Goal: Information Seeking & Learning: Get advice/opinions

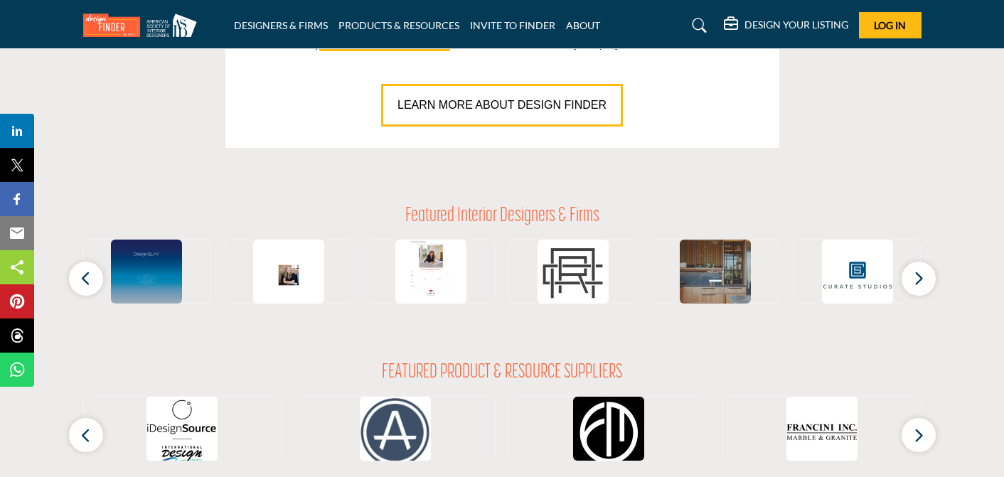
scroll to position [991, 0]
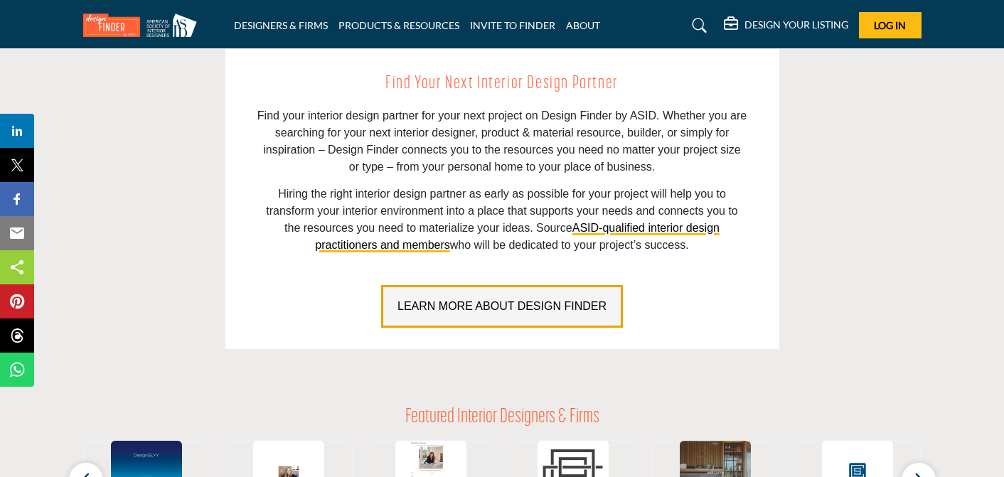
click at [506, 306] on span "LEARN MORE ABOUT DESIGN FINDER" at bounding box center [501, 306] width 209 height 12
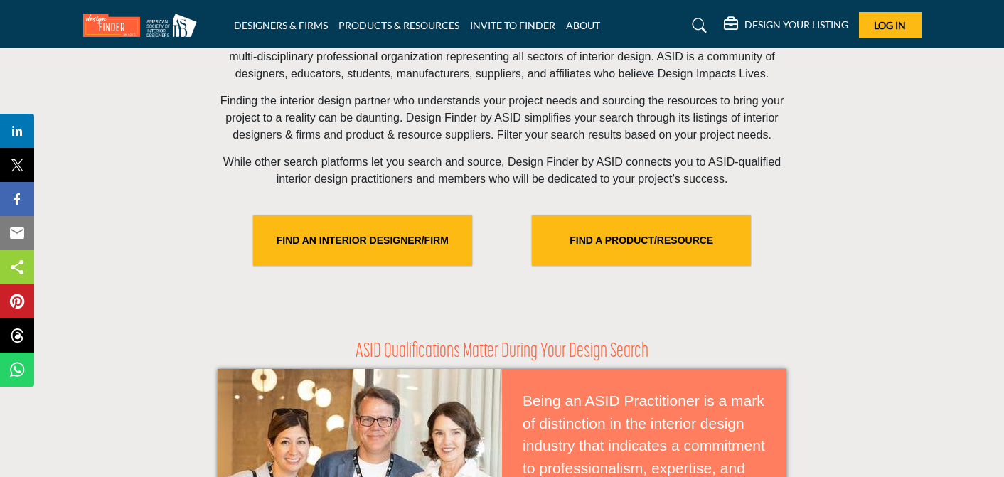
scroll to position [460, 0]
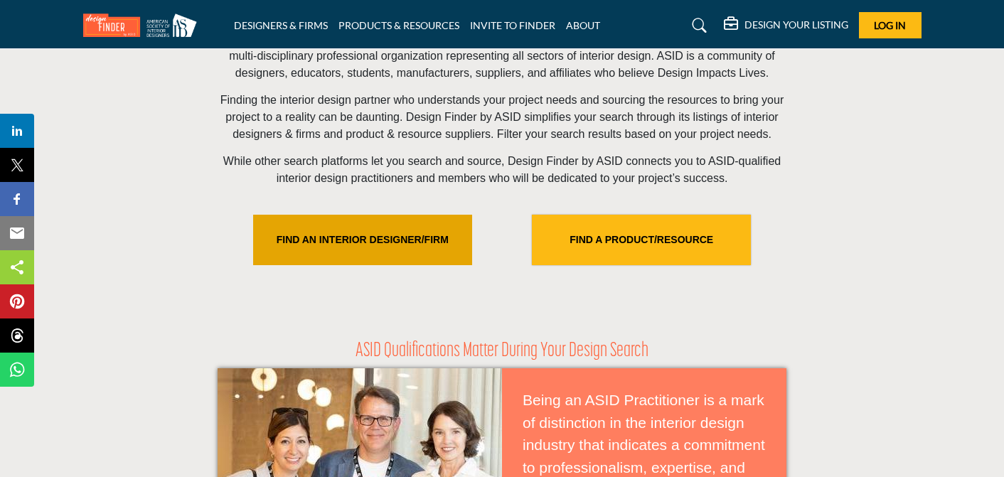
click at [400, 254] on link "FIND AN INTERIOR DESIGNER/FIRM" at bounding box center [362, 240] width 219 height 50
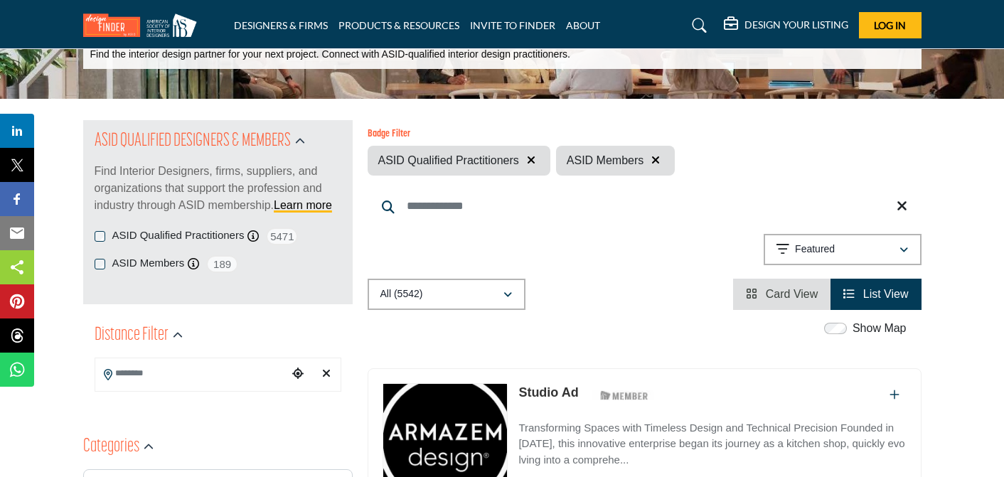
scroll to position [93, 0]
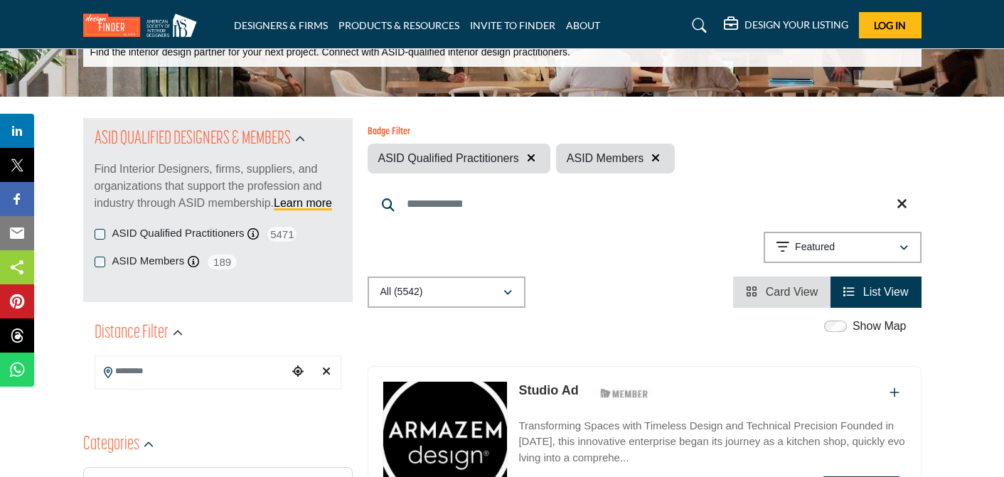
click at [416, 200] on input "Search Keyword" at bounding box center [644, 204] width 554 height 34
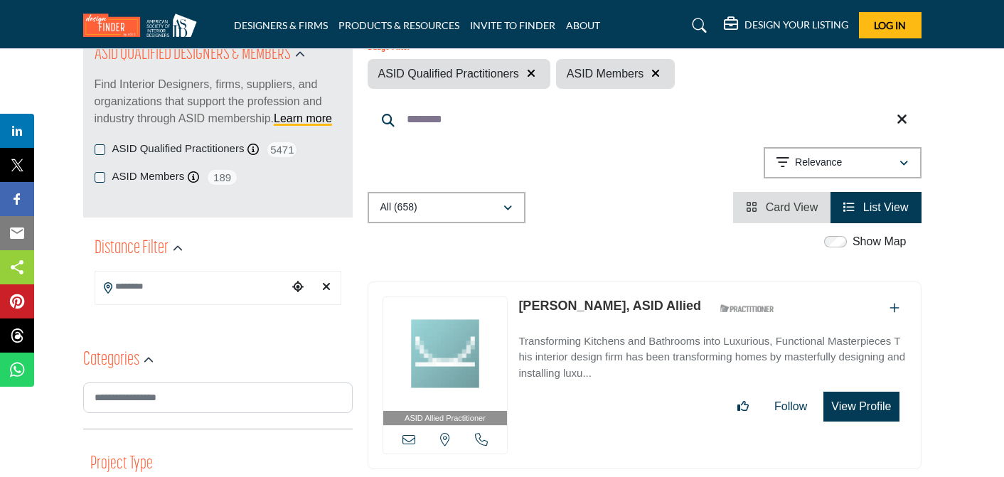
scroll to position [176, 0]
type input "********"
click at [328, 288] on icon "Clear search location" at bounding box center [326, 287] width 9 height 11
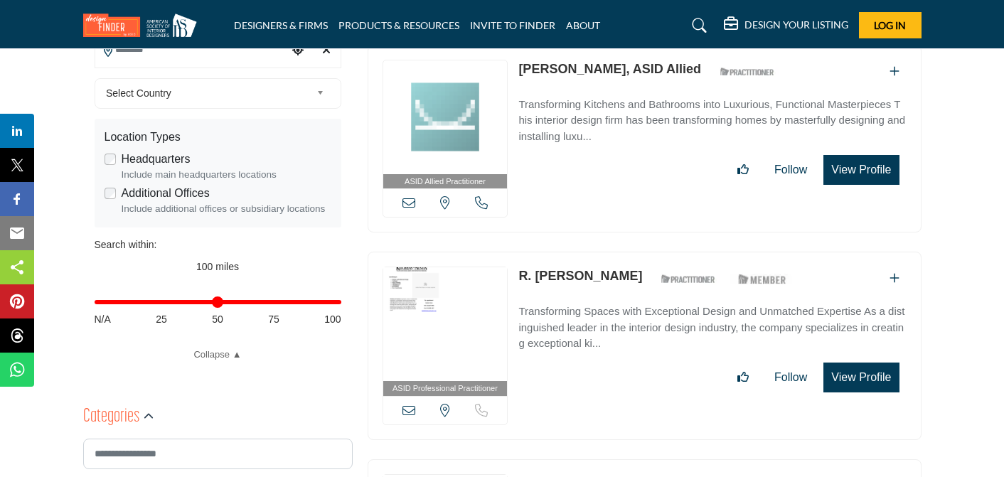
scroll to position [413, 0]
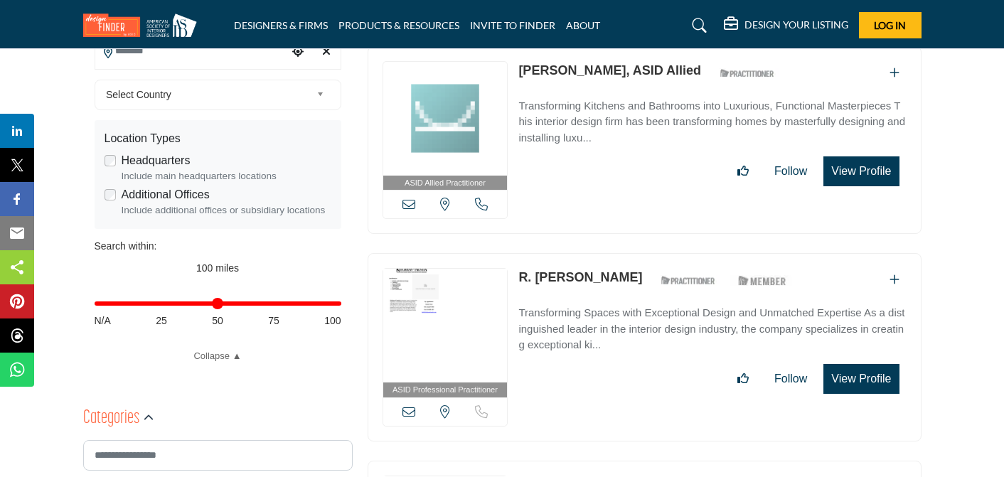
click at [217, 304] on input "Distance in miles" at bounding box center [218, 303] width 247 height 3
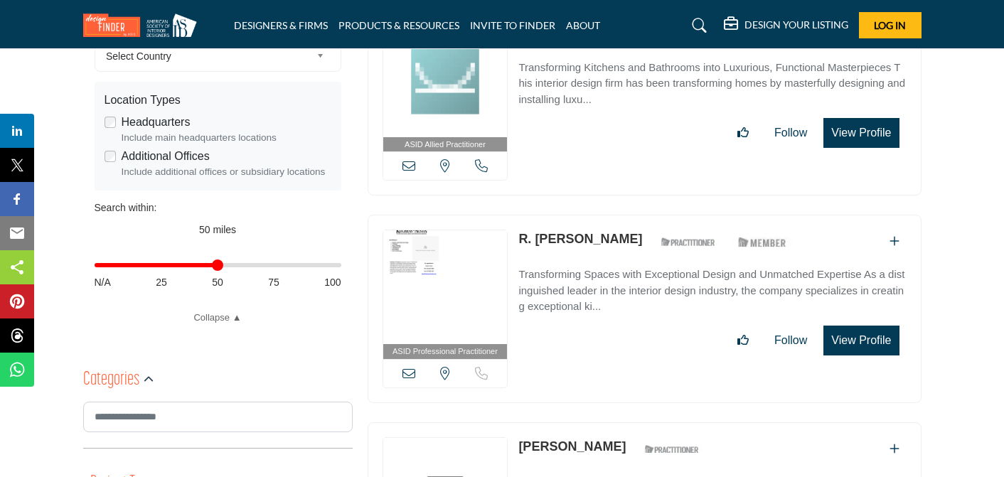
scroll to position [428, 0]
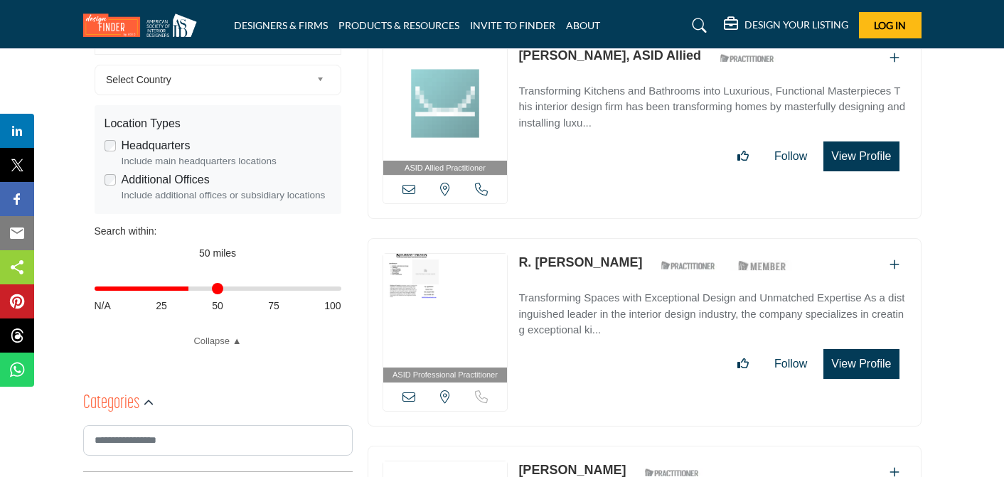
click at [189, 288] on input "Distance in miles" at bounding box center [218, 288] width 247 height 3
click at [217, 287] on input "Distance in miles" at bounding box center [218, 288] width 247 height 3
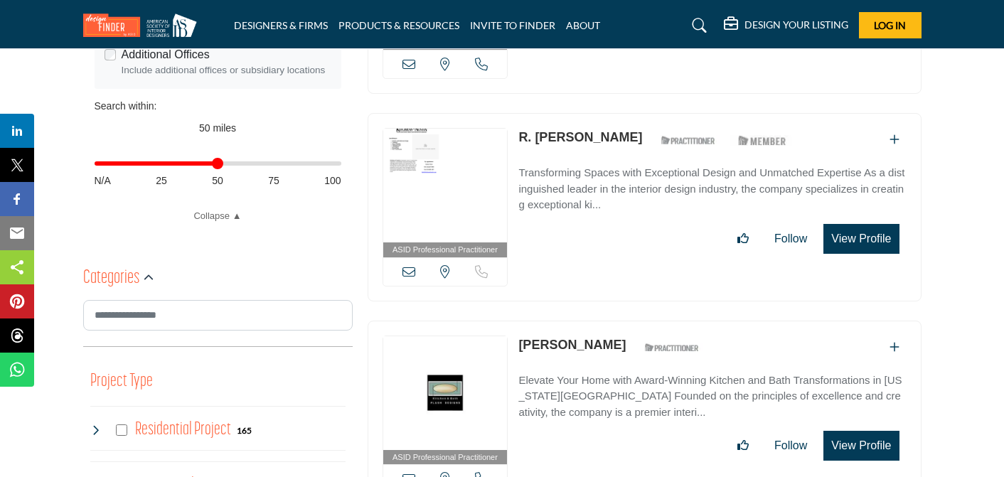
scroll to position [554, 0]
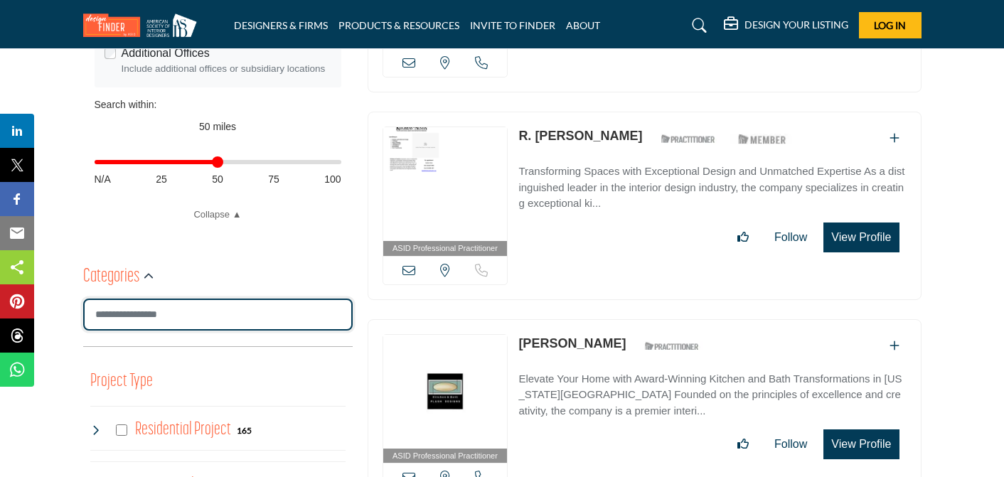
click at [172, 316] on input "Search Category" at bounding box center [217, 315] width 269 height 32
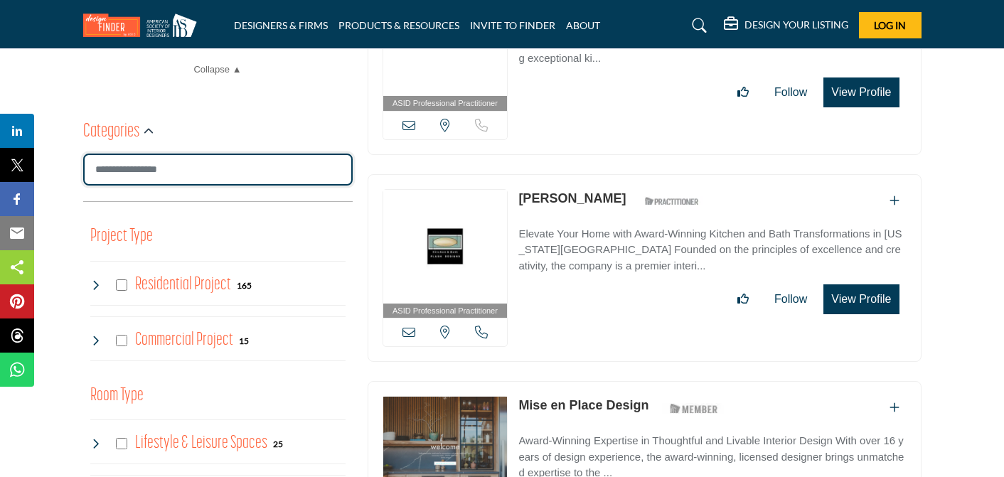
scroll to position [708, 0]
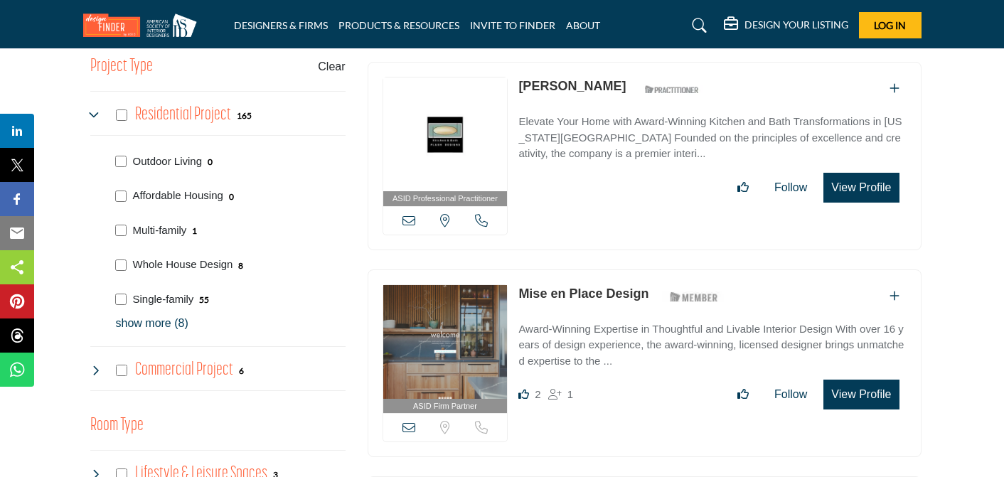
scroll to position [878, 0]
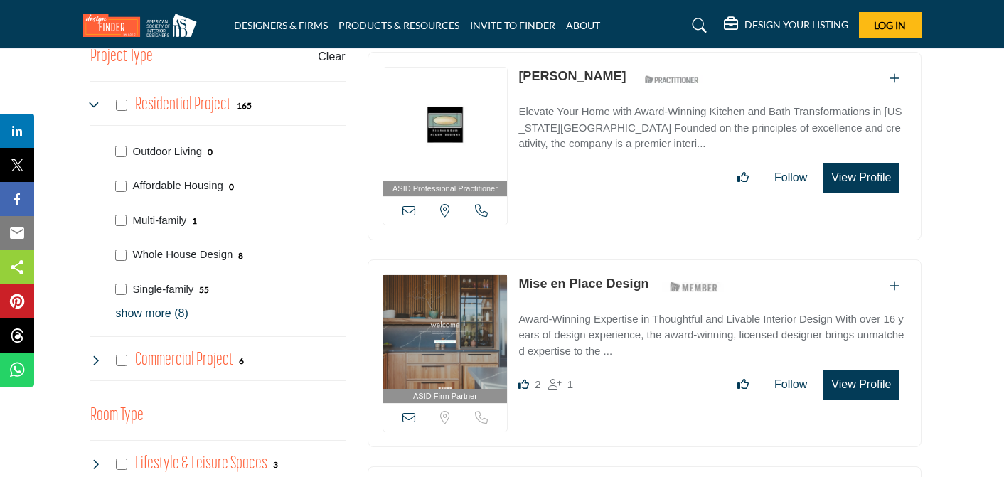
click at [144, 315] on p "show more (8)" at bounding box center [231, 313] width 230 height 17
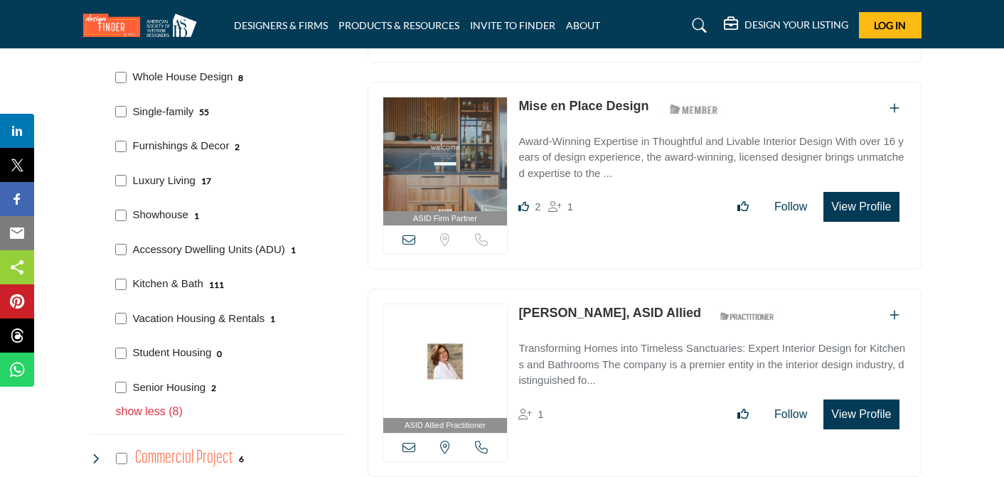
scroll to position [1056, 0]
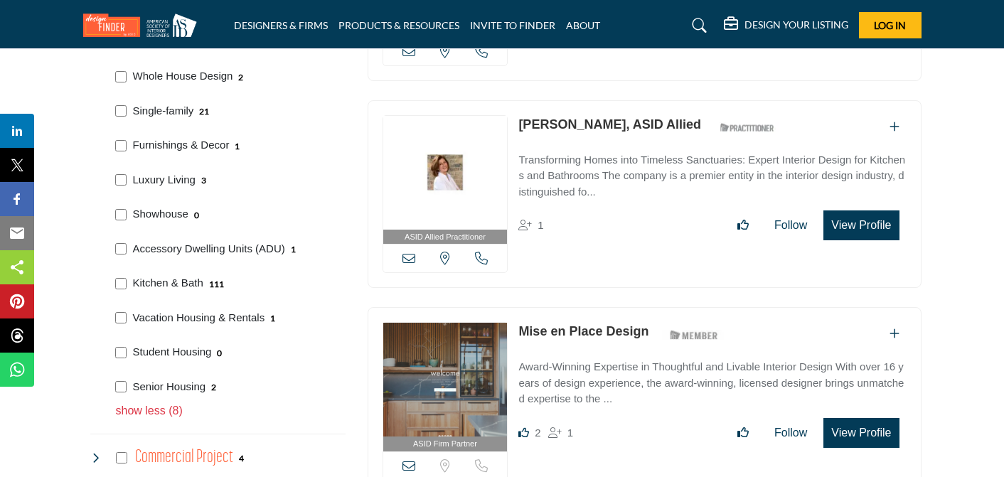
scroll to position [947, 0]
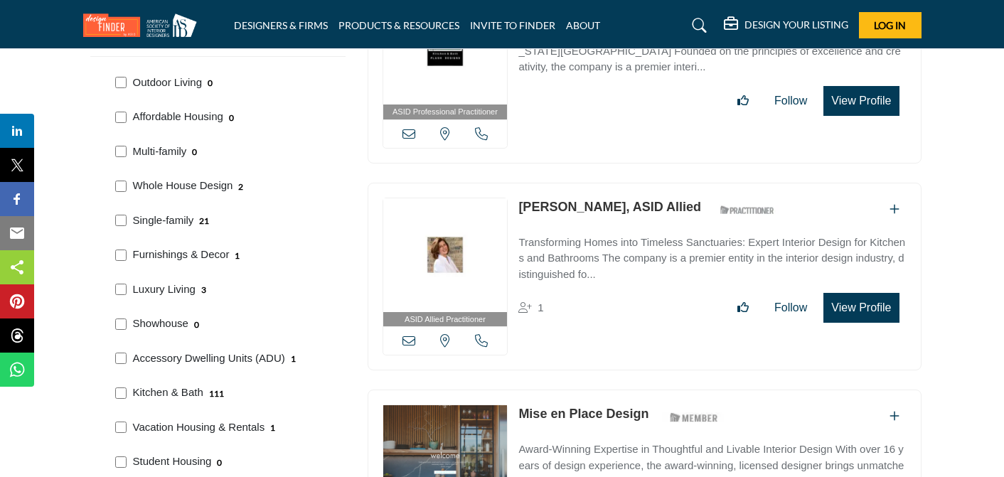
scroll to position [1152, 0]
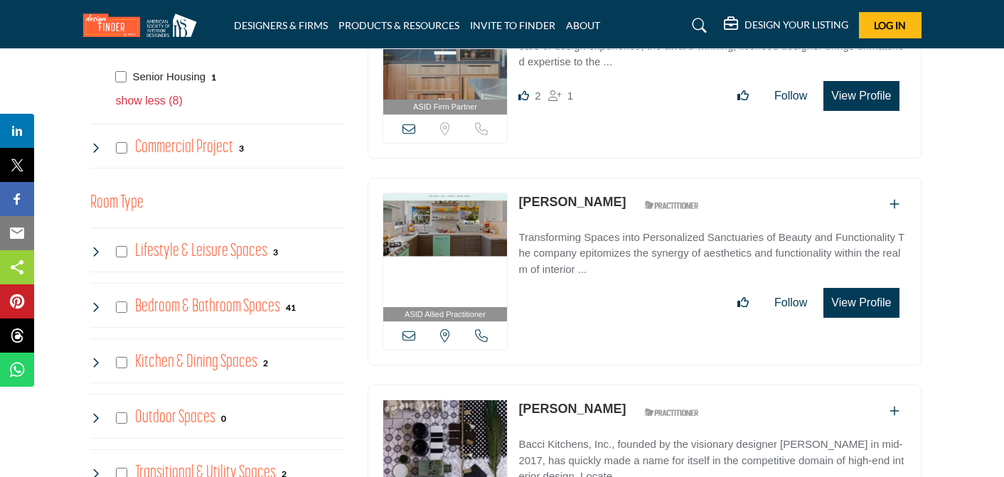
scroll to position [1370, 0]
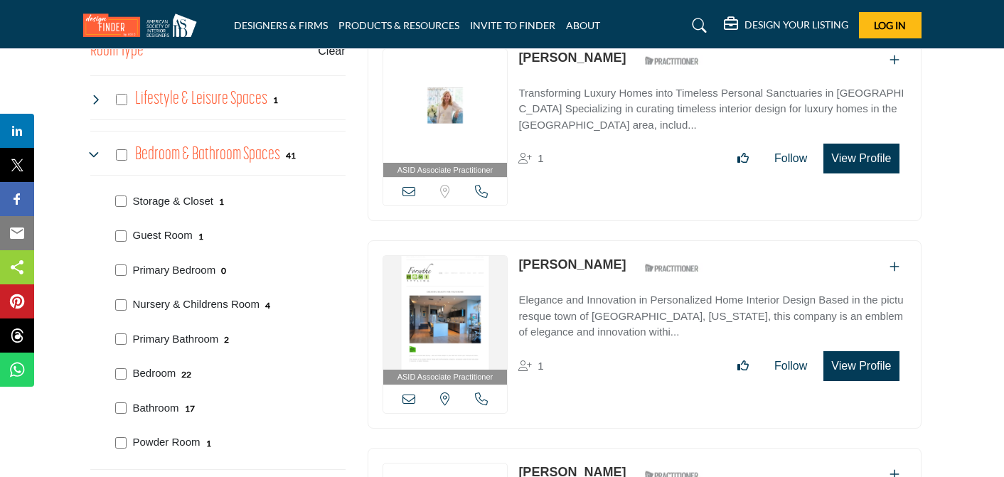
scroll to position [1527, 0]
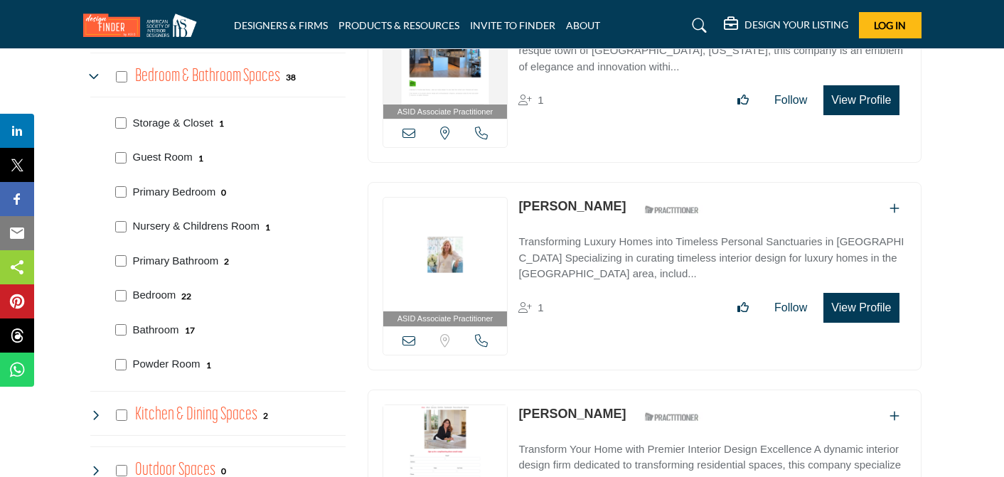
scroll to position [1601, 0]
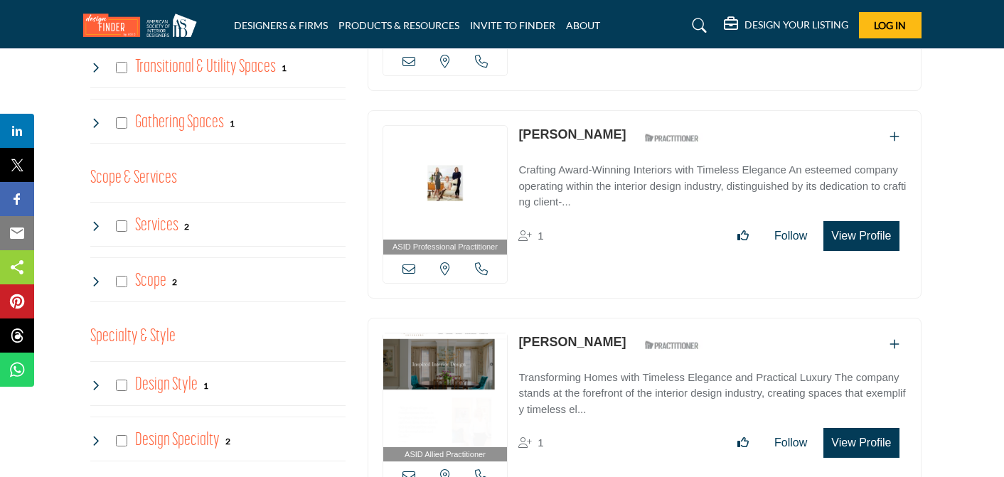
scroll to position [2058, 0]
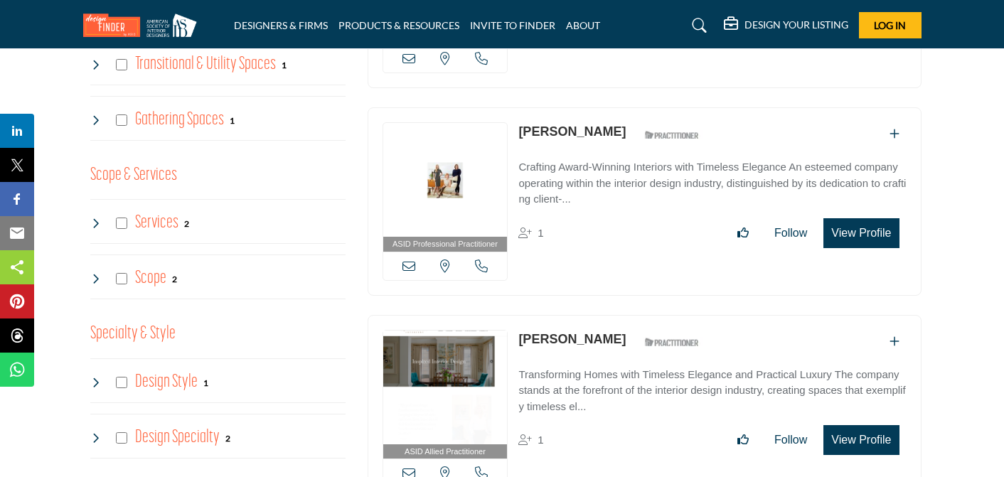
click at [97, 218] on icon at bounding box center [95, 223] width 11 height 11
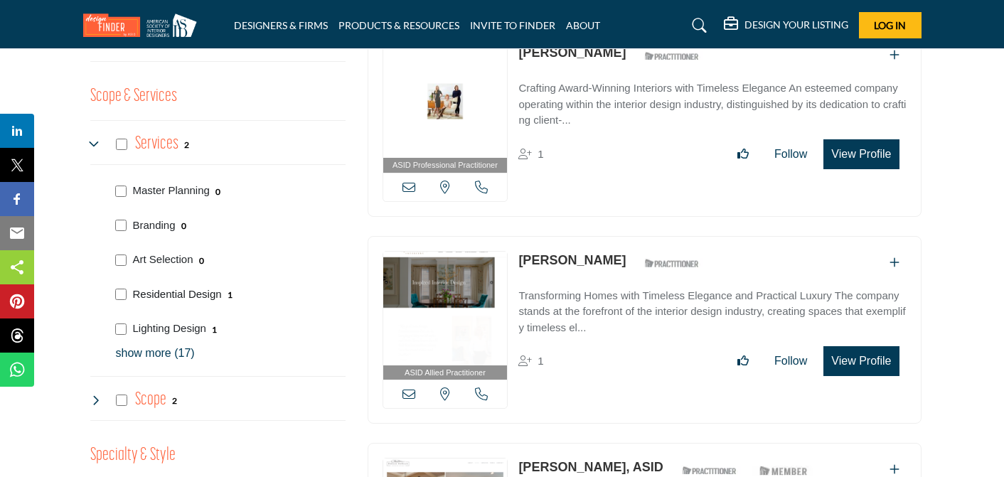
scroll to position [2139, 0]
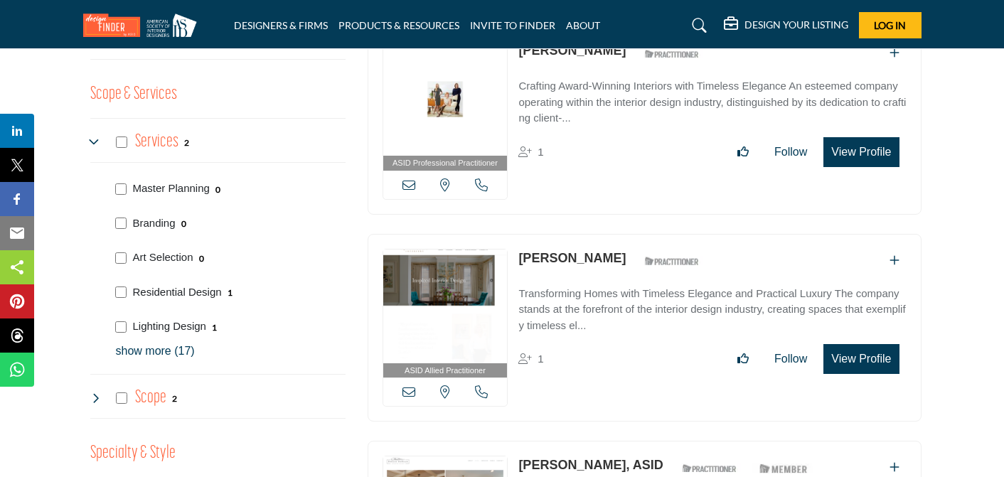
click at [161, 348] on p "show more (17)" at bounding box center [231, 351] width 230 height 17
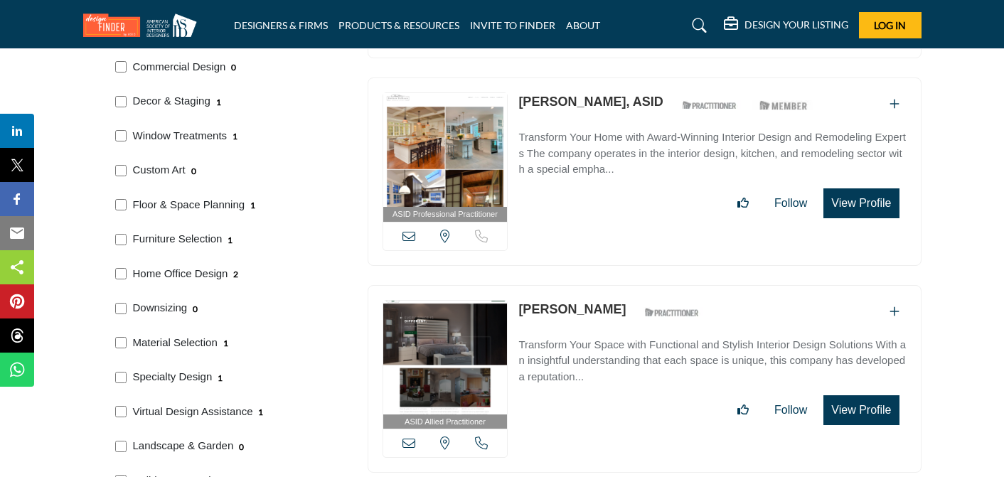
scroll to position [2503, 0]
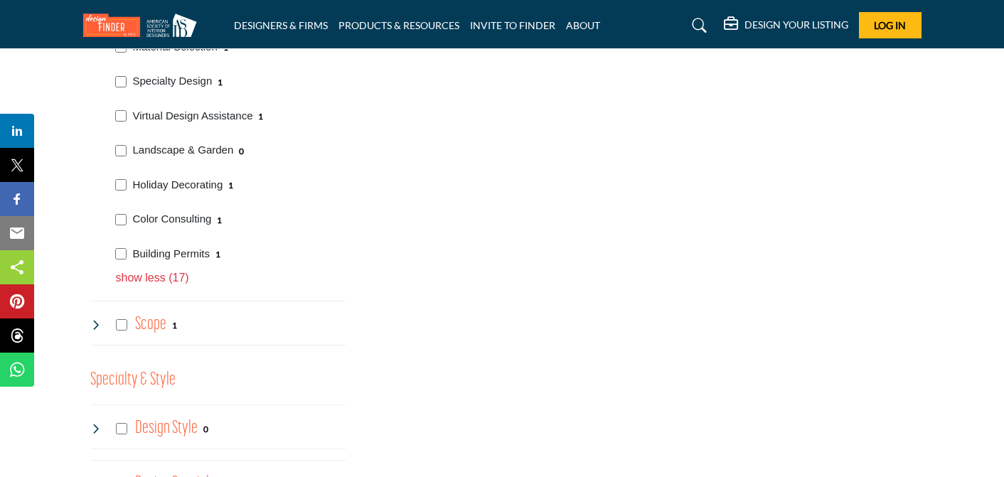
scroll to position [2807, 0]
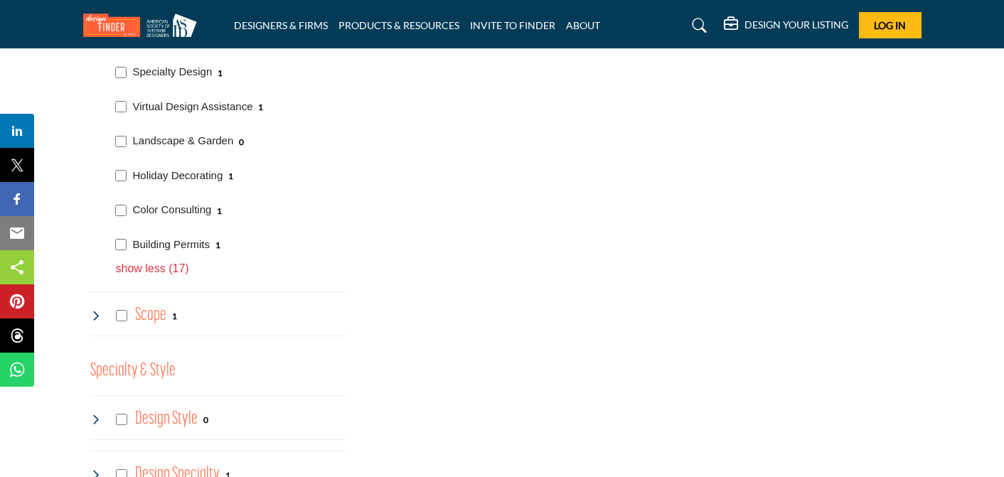
click at [146, 316] on h4 "Scope" at bounding box center [150, 315] width 31 height 25
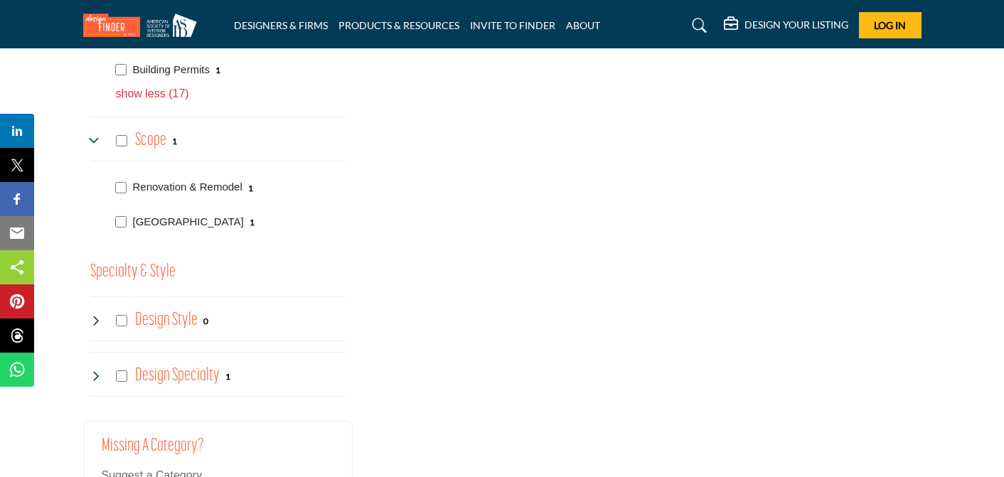
scroll to position [2983, 0]
click at [156, 319] on h4 "Design Style" at bounding box center [166, 319] width 63 height 25
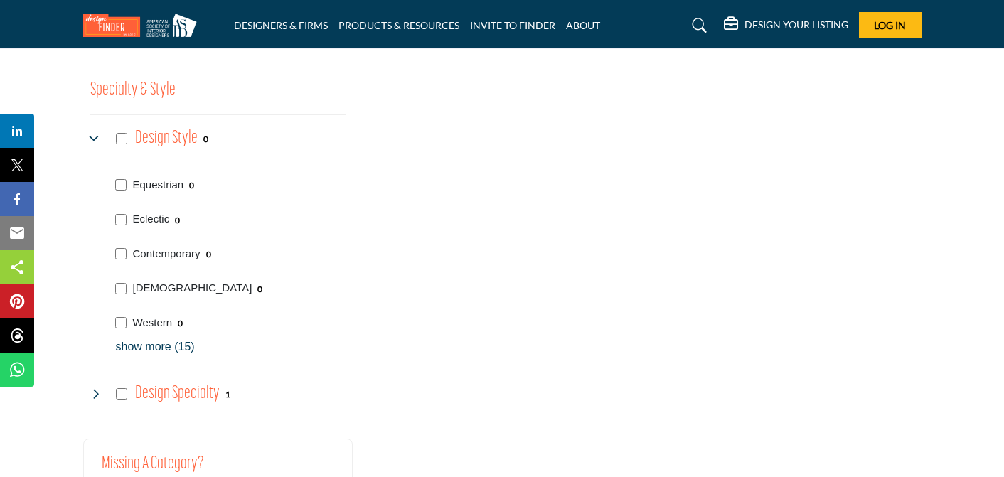
scroll to position [3164, 0]
click at [153, 345] on p "show more (15)" at bounding box center [231, 346] width 230 height 17
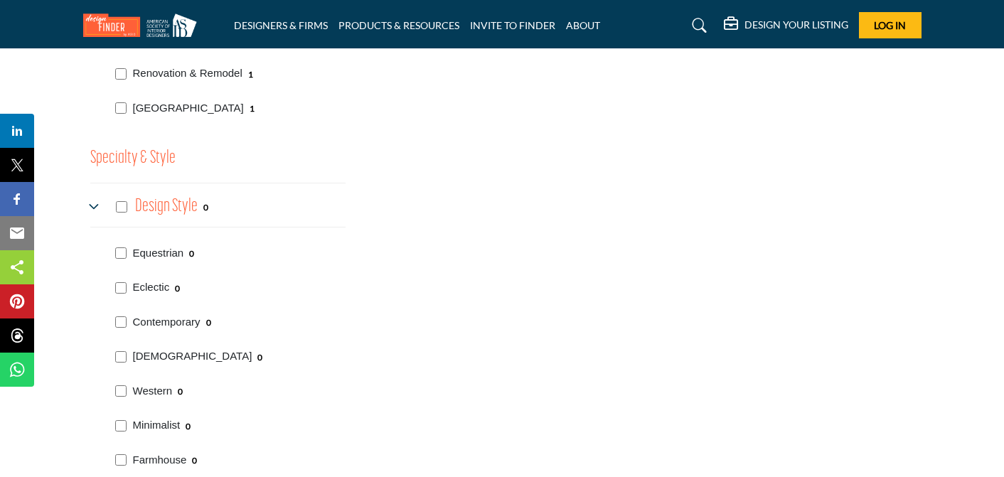
scroll to position [3103, 0]
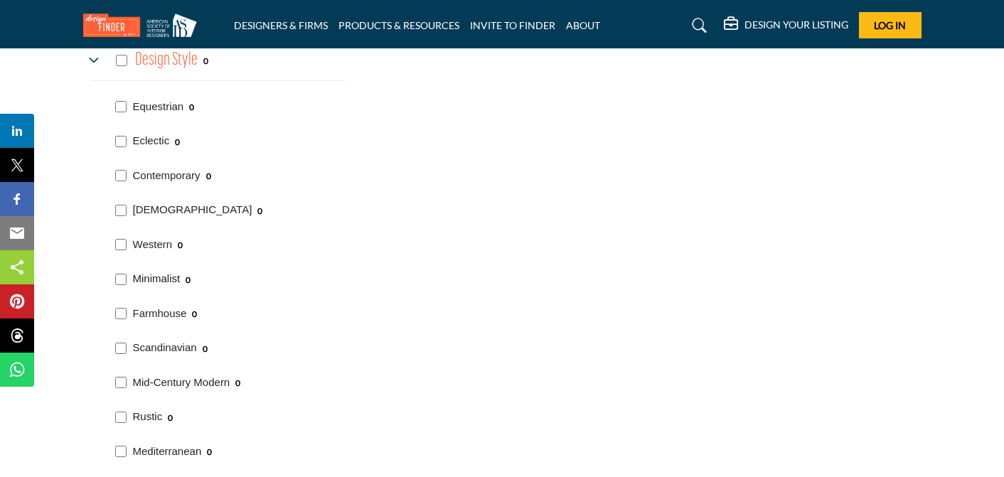
scroll to position [3249, 0]
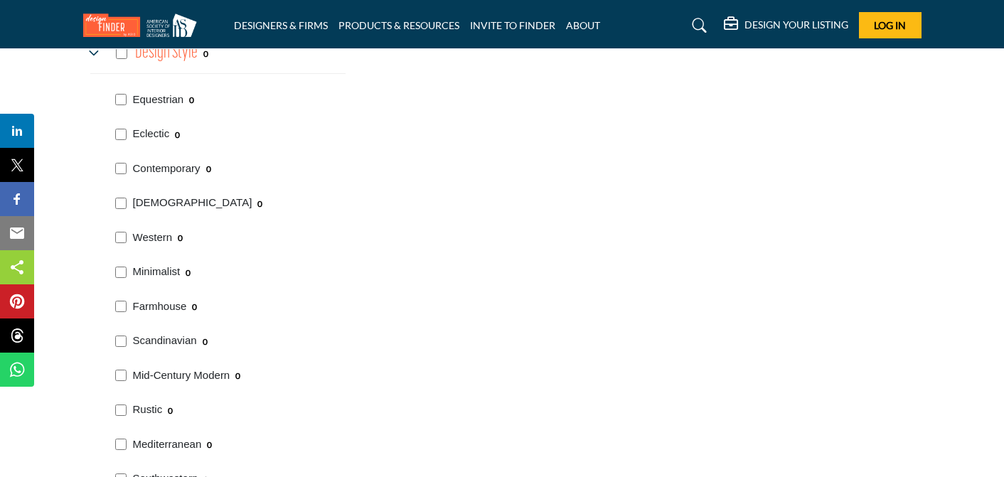
click at [116, 300] on div "Farmhouse 0" at bounding box center [227, 305] width 235 height 35
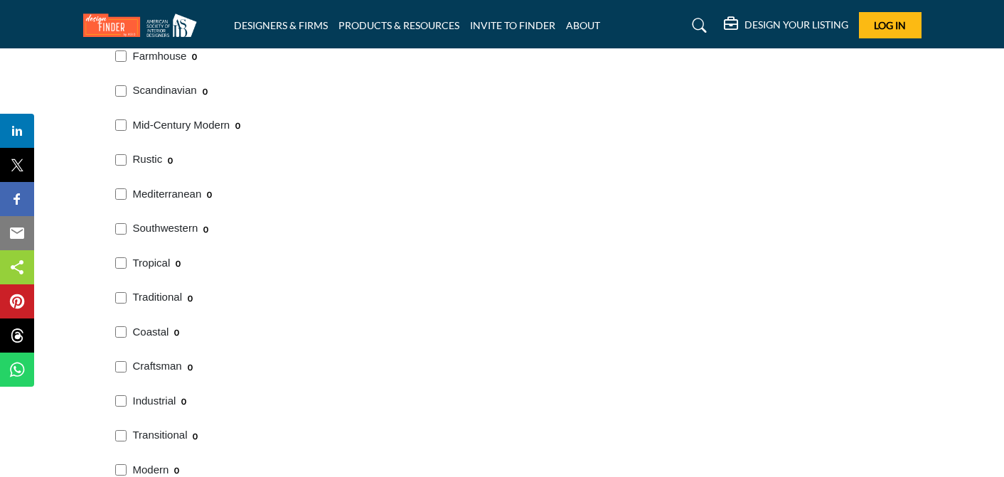
scroll to position [3504, 0]
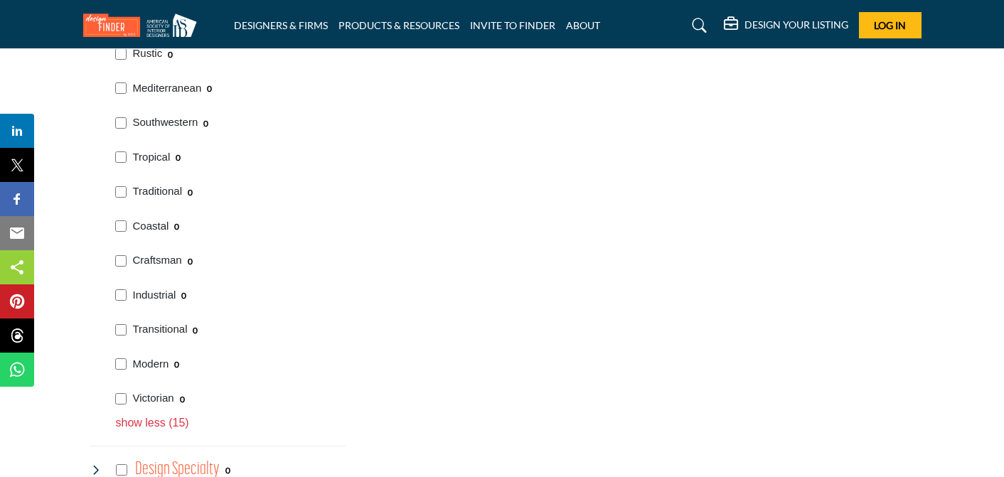
scroll to position [3609, 0]
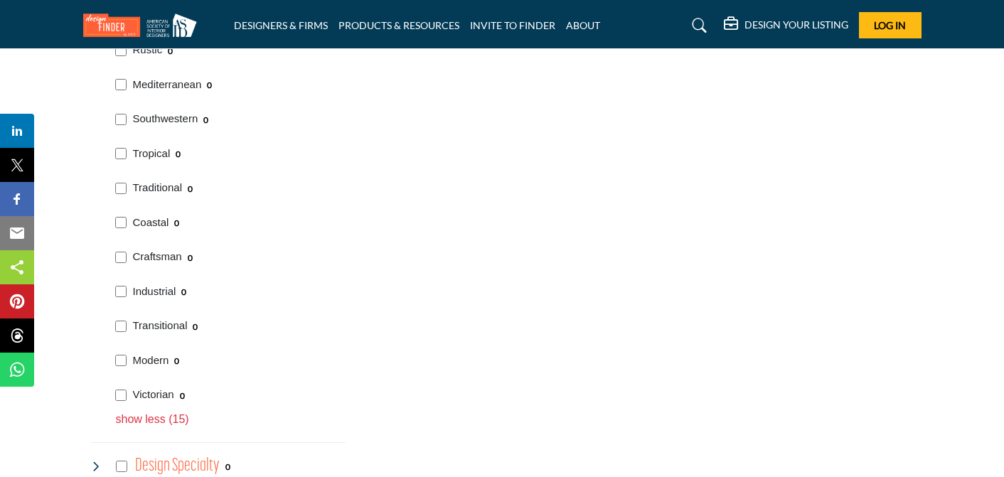
click at [123, 319] on div "Transitional 0" at bounding box center [227, 324] width 235 height 35
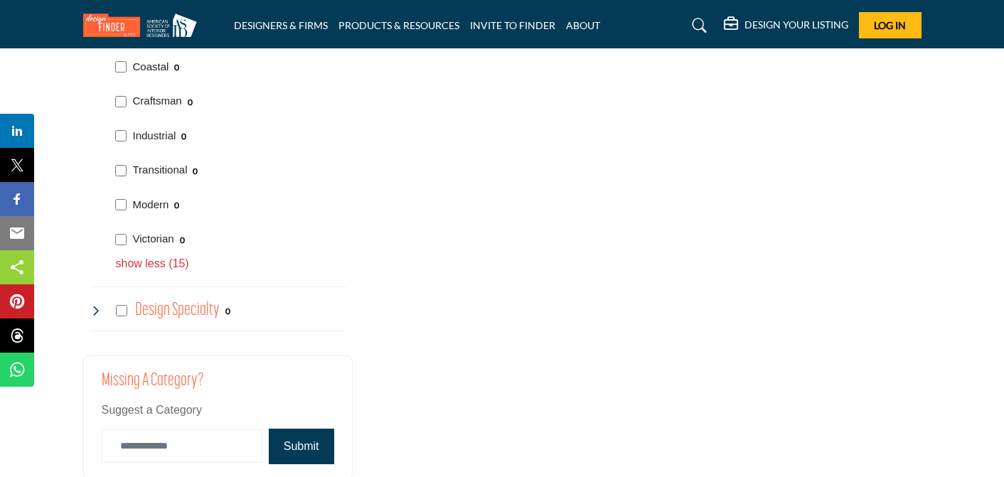
scroll to position [3766, 0]
click at [152, 308] on h4 "Design Specialty" at bounding box center [177, 308] width 85 height 25
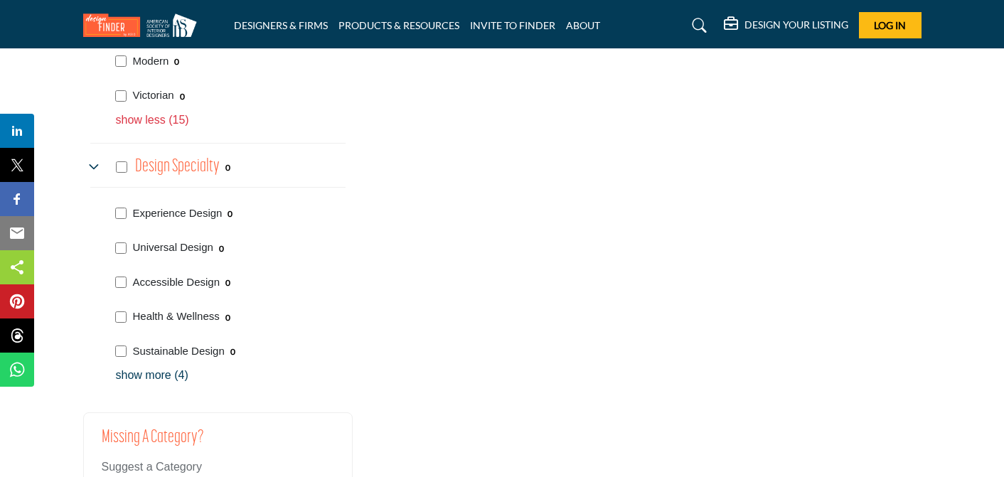
scroll to position [3911, 0]
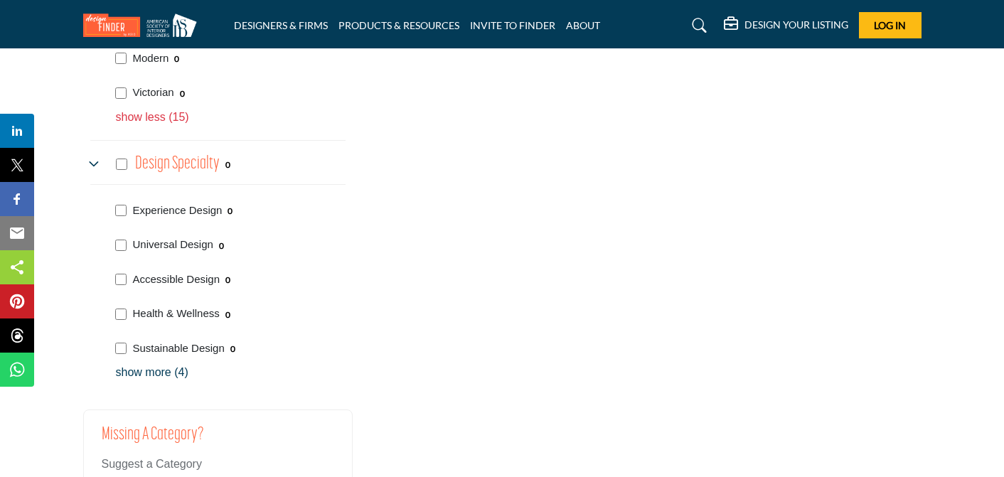
click at [143, 372] on p "show more (4)" at bounding box center [231, 372] width 230 height 17
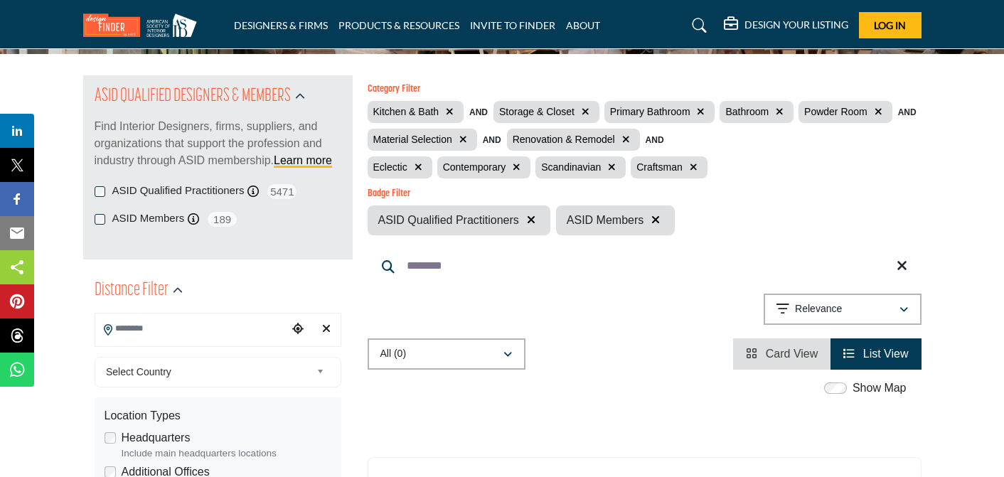
scroll to position [138, 0]
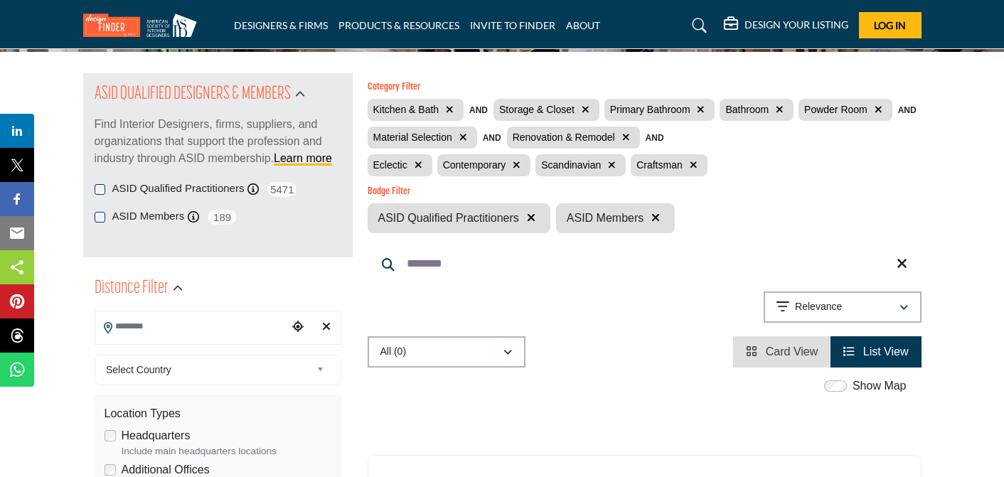
click at [871, 350] on span "List View" at bounding box center [885, 351] width 45 height 12
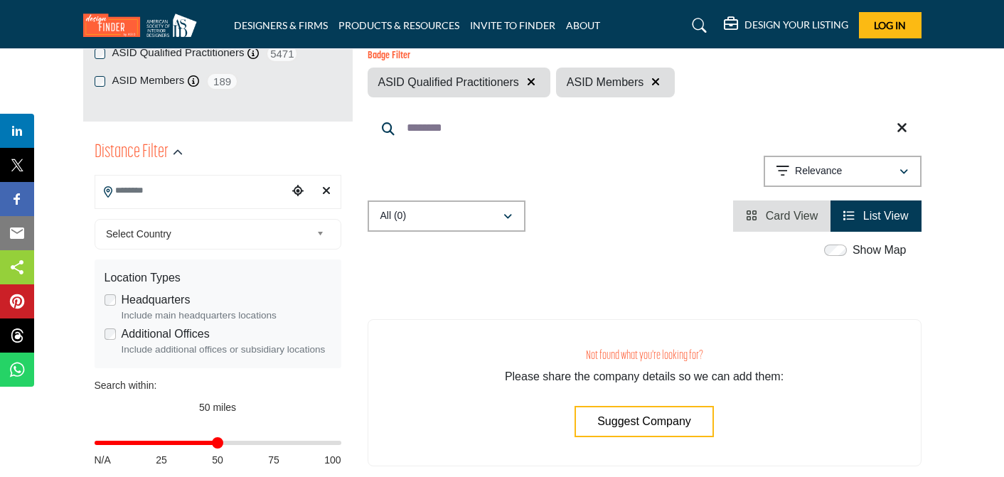
scroll to position [278, 0]
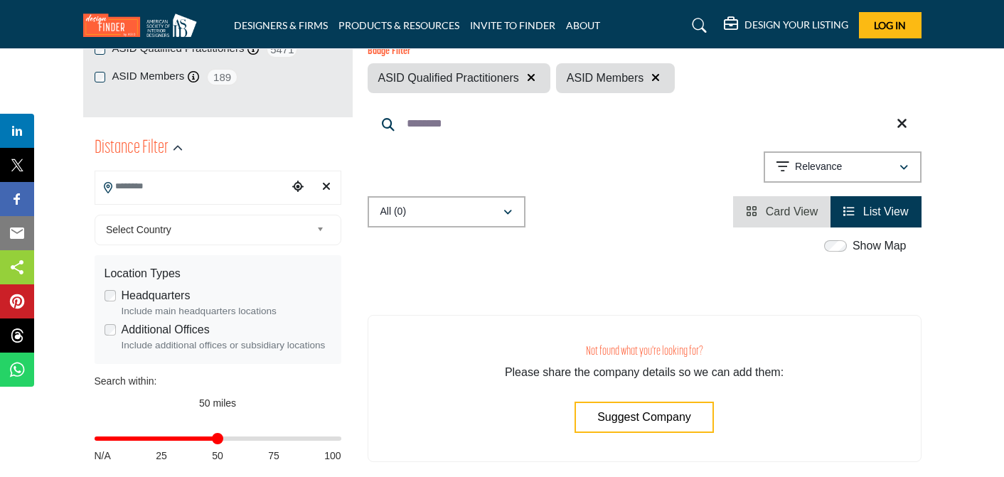
click at [319, 229] on b at bounding box center [322, 230] width 13 height 18
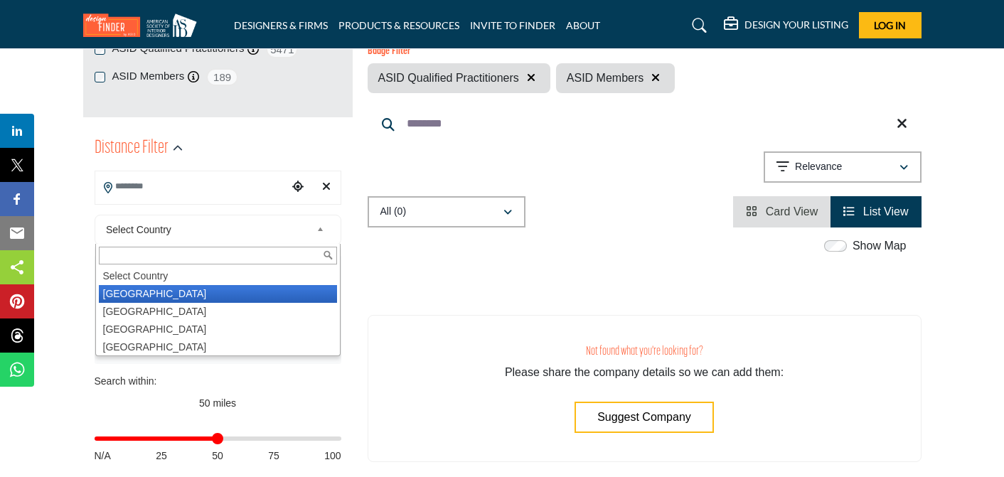
click at [240, 294] on li "United States" at bounding box center [218, 294] width 238 height 18
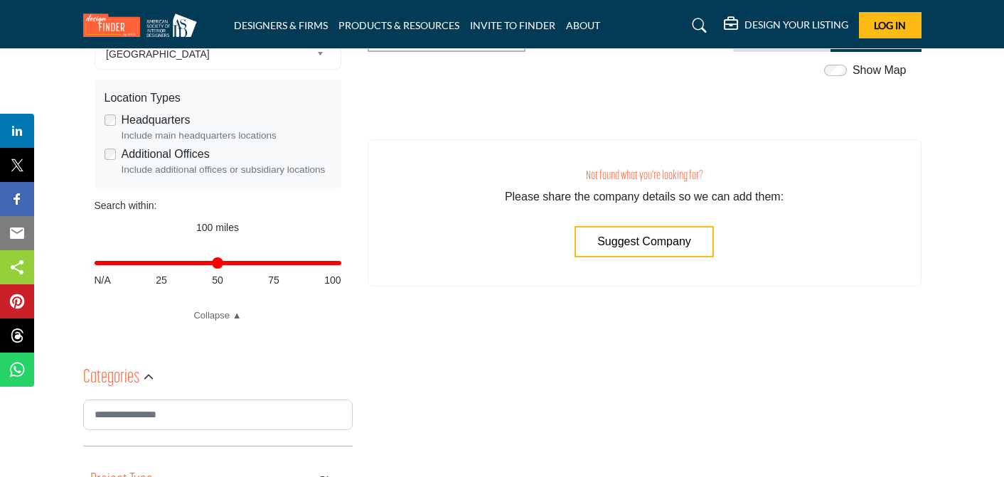
scroll to position [456, 0]
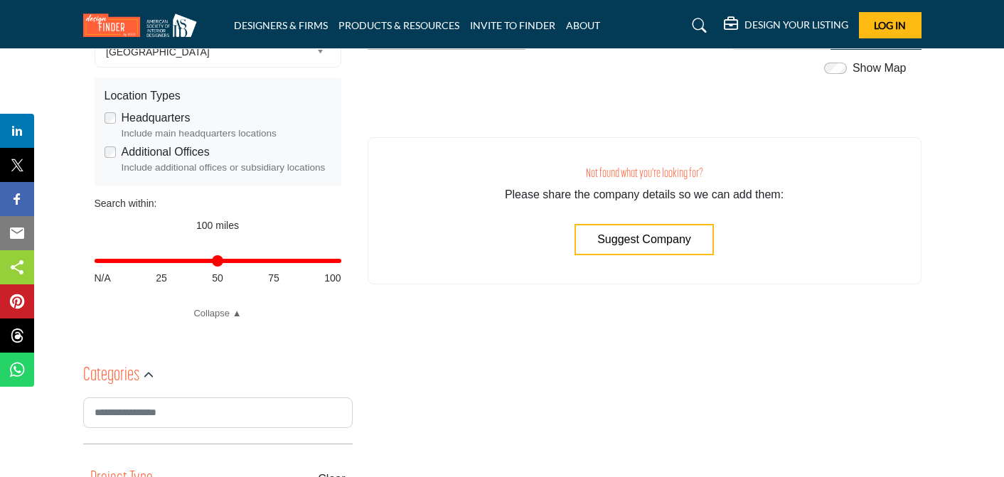
click at [216, 259] on div "Distance in miles N/A 25 50 75 100" at bounding box center [218, 267] width 247 height 55
type input "**"
click at [213, 262] on input "Distance in miles" at bounding box center [218, 260] width 247 height 3
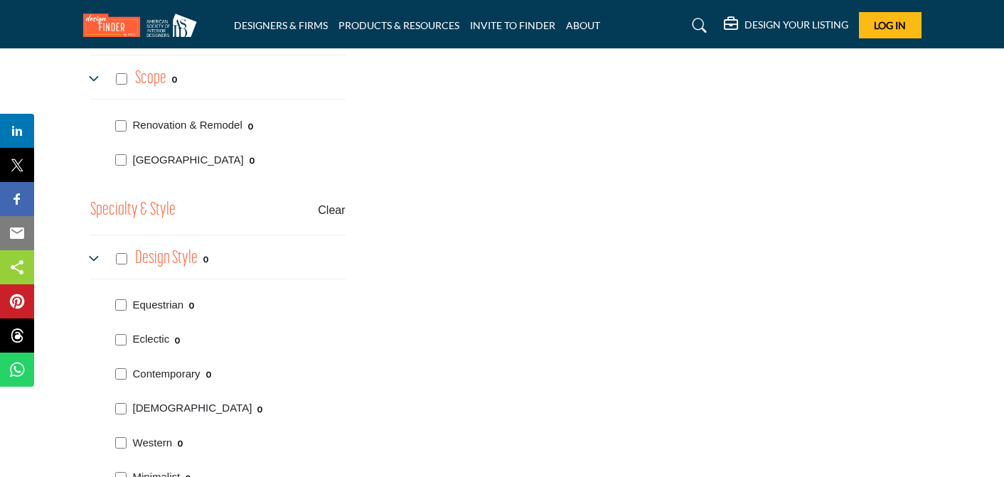
scroll to position [3046, 0]
click at [332, 211] on buton "Clear" at bounding box center [331, 208] width 27 height 17
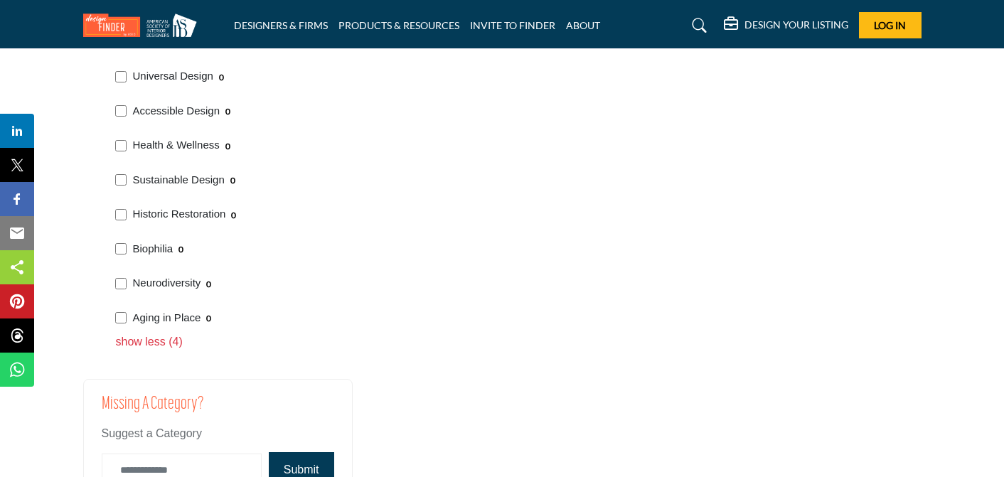
scroll to position [4374, 0]
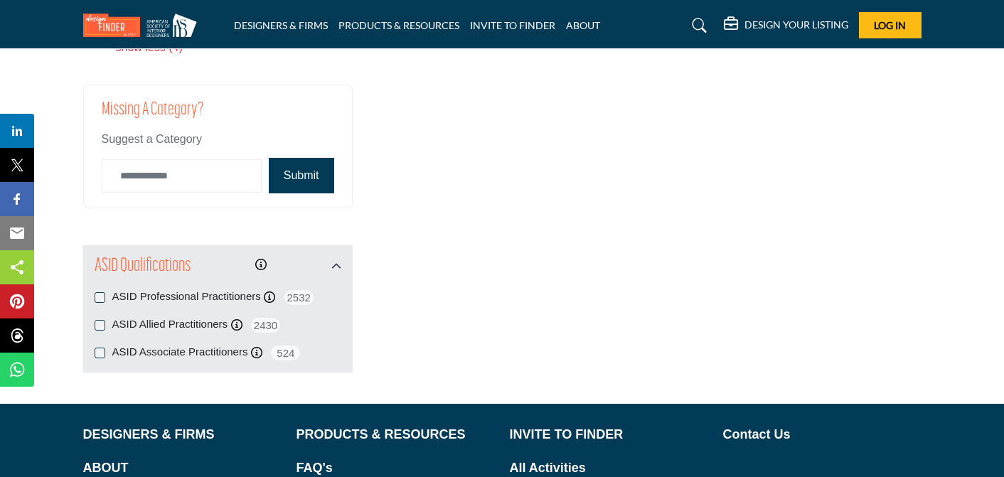
click at [304, 176] on button "Submit" at bounding box center [301, 176] width 65 height 36
click at [294, 172] on button "Submit" at bounding box center [301, 176] width 65 height 36
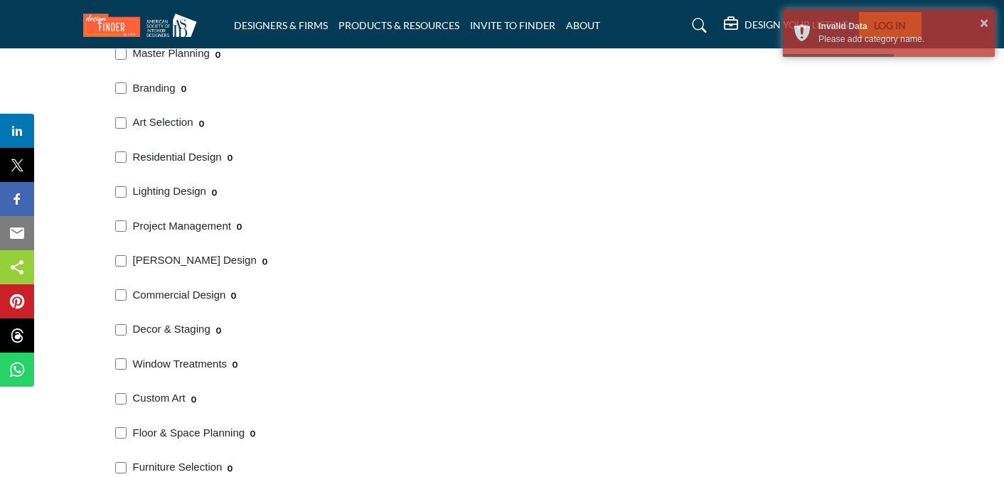
scroll to position [1923, 0]
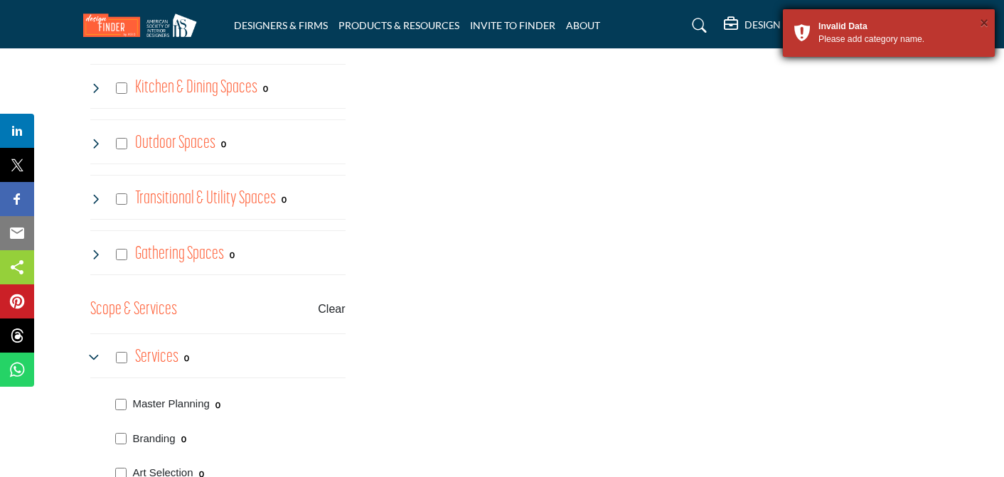
click at [983, 21] on button "×" at bounding box center [983, 23] width 9 height 14
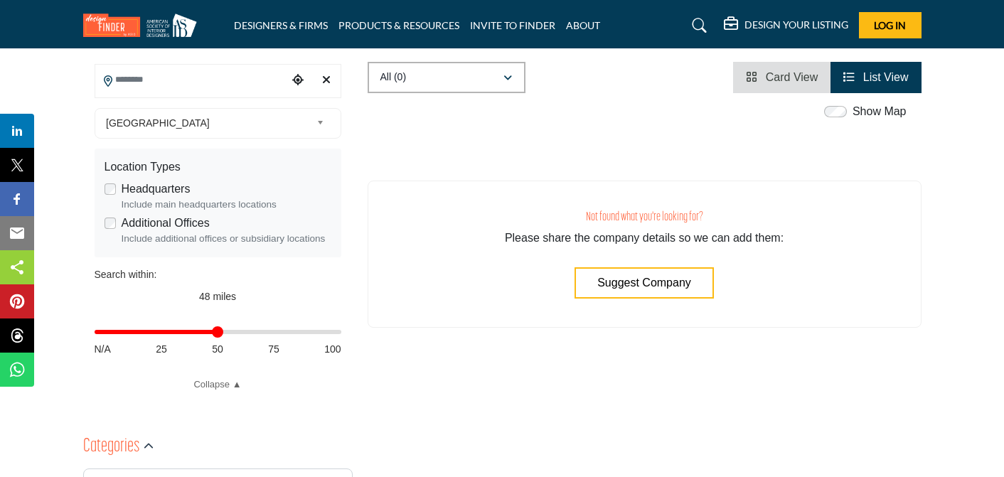
scroll to position [386, 0]
click at [298, 81] on icon "Choose your current location" at bounding box center [297, 78] width 11 height 11
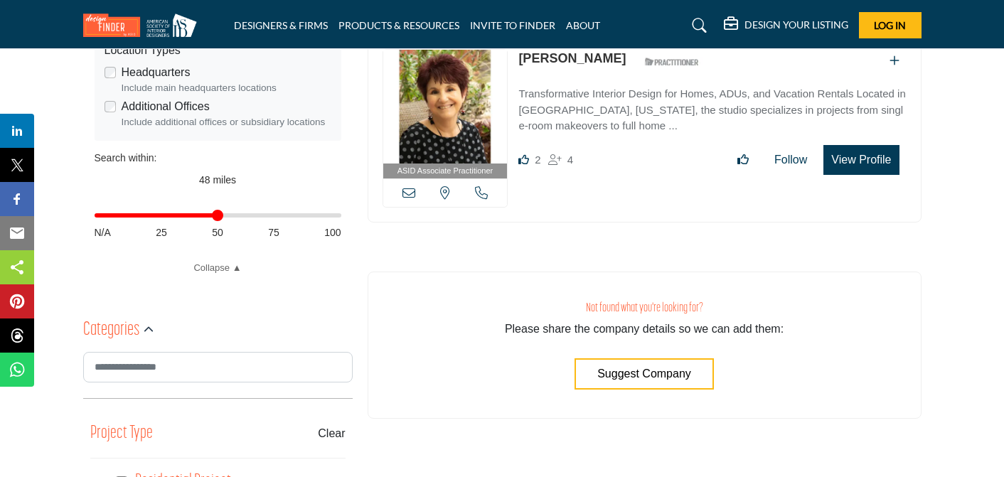
scroll to position [512, 0]
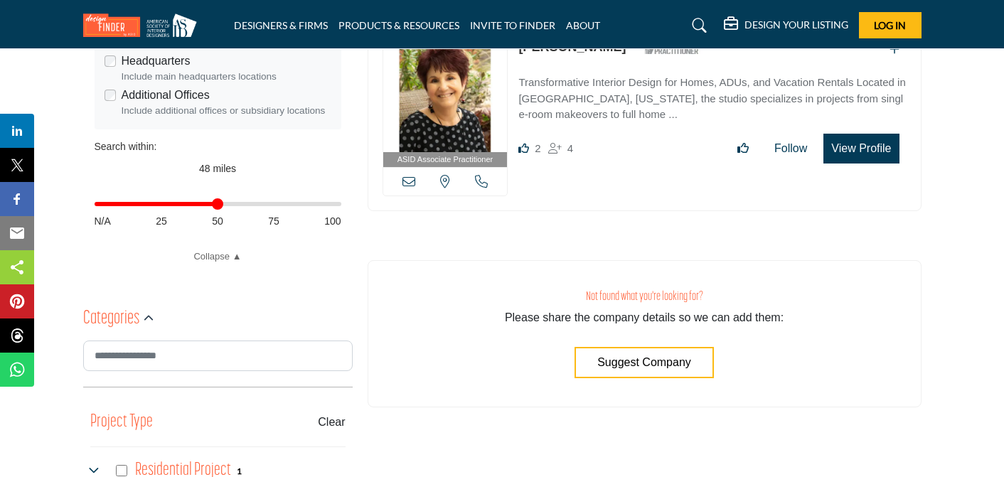
click at [215, 205] on input "Distance in miles" at bounding box center [218, 204] width 247 height 3
click at [213, 172] on span "48 miles" at bounding box center [217, 168] width 37 height 11
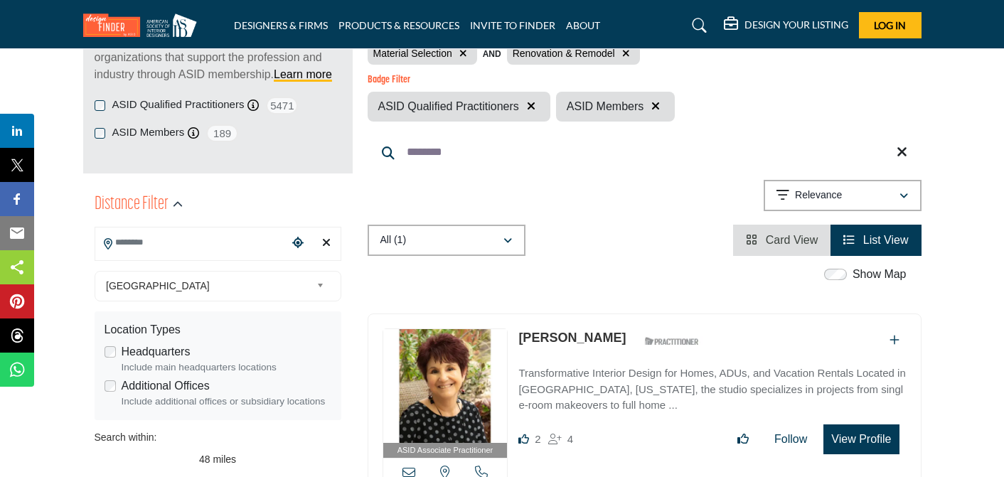
scroll to position [219, 0]
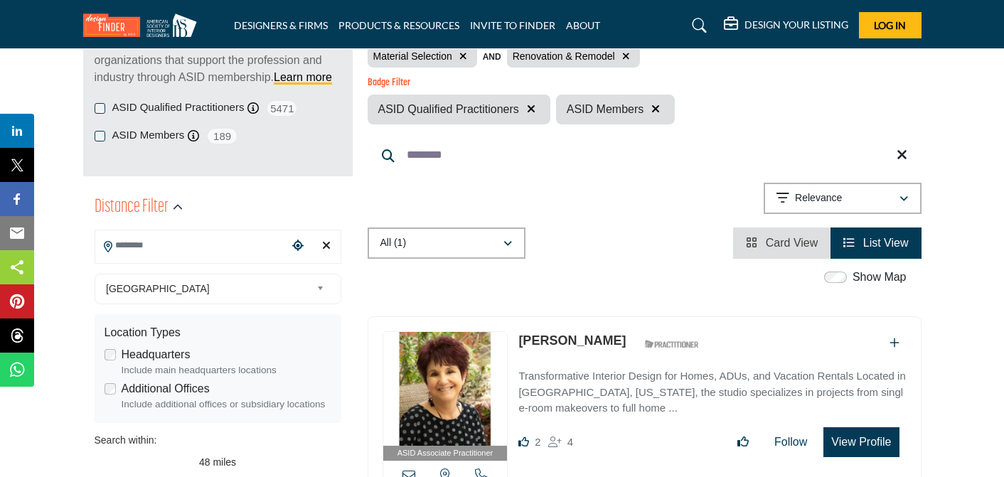
click at [176, 237] on input "Search Location" at bounding box center [191, 246] width 192 height 28
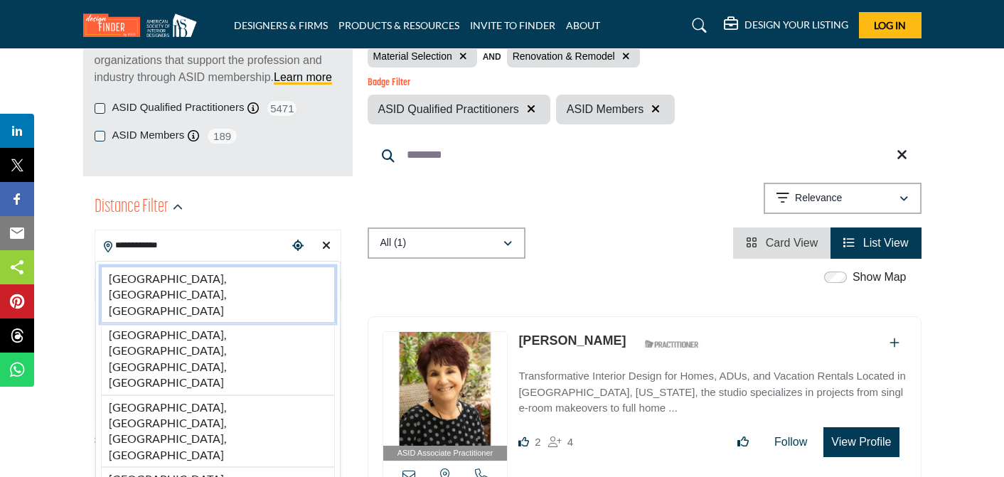
click at [165, 278] on li "Oak Grove, MN, USA" at bounding box center [218, 295] width 234 height 56
type input "**********"
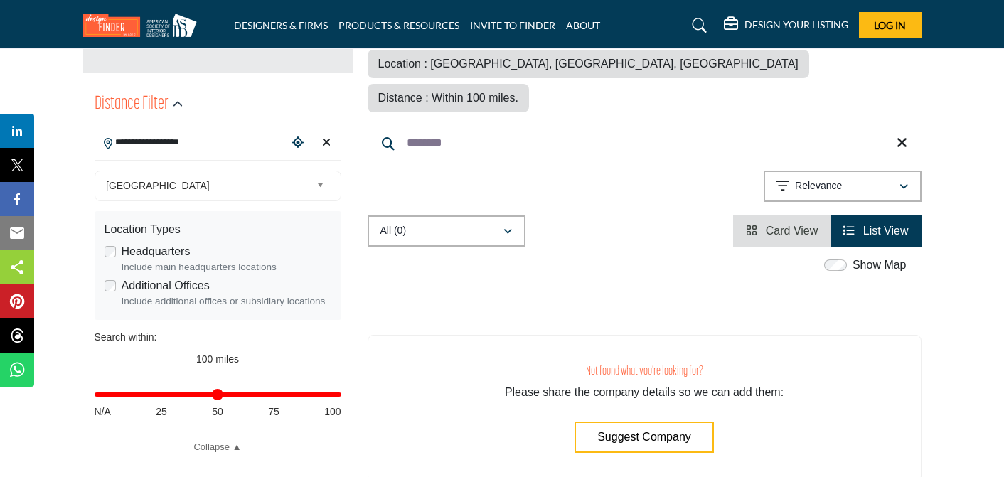
scroll to position [323, 0]
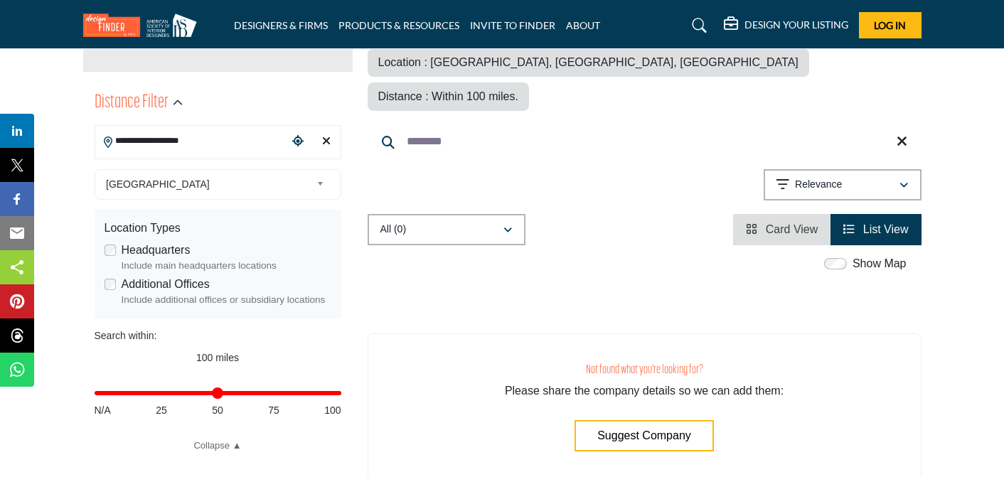
click at [213, 394] on input "Distance in miles" at bounding box center [218, 393] width 247 height 3
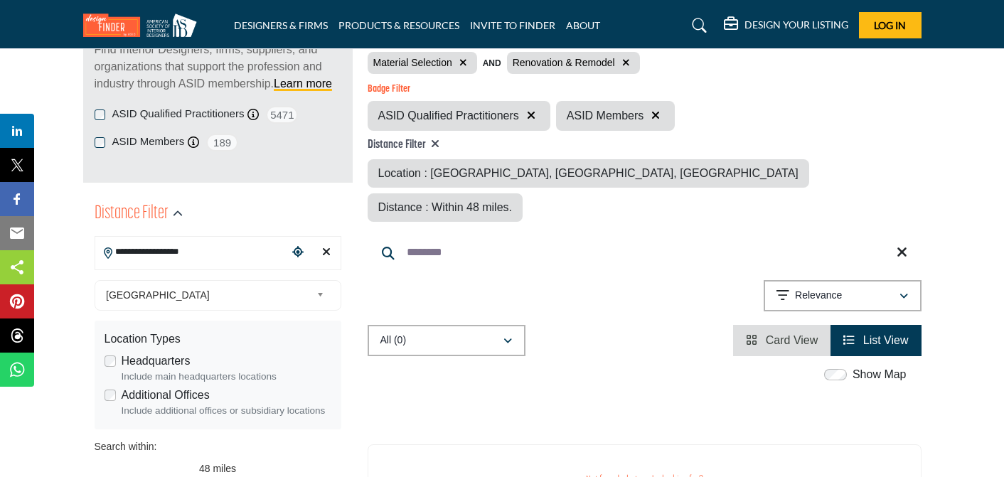
scroll to position [217, 0]
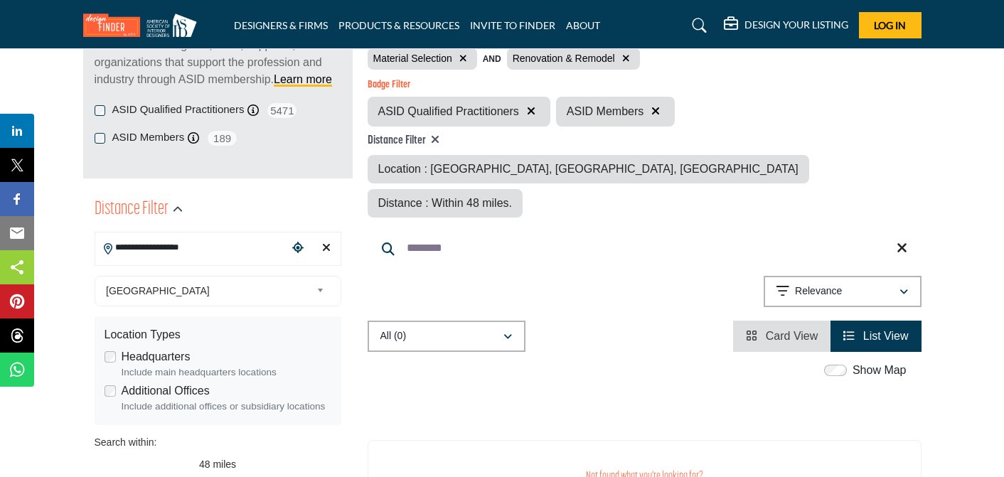
click at [875, 330] on span "List View" at bounding box center [885, 336] width 45 height 12
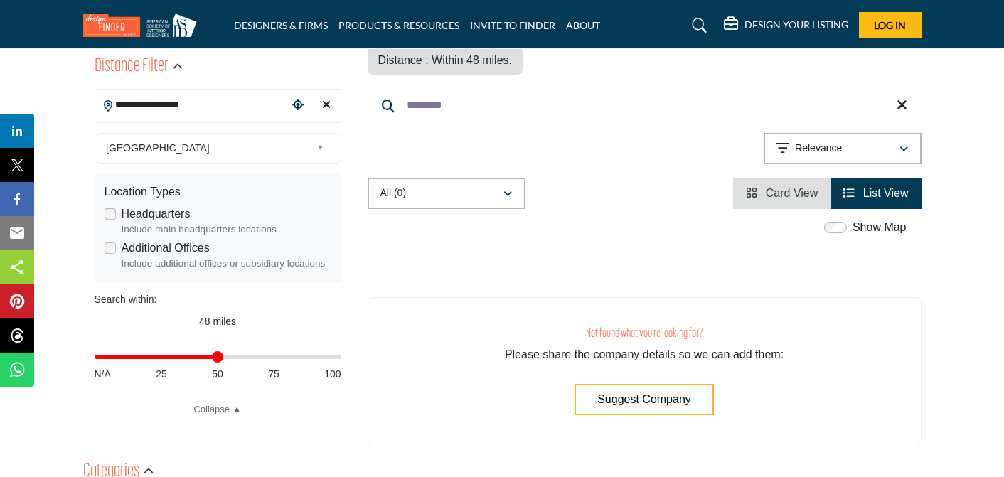
scroll to position [362, 0]
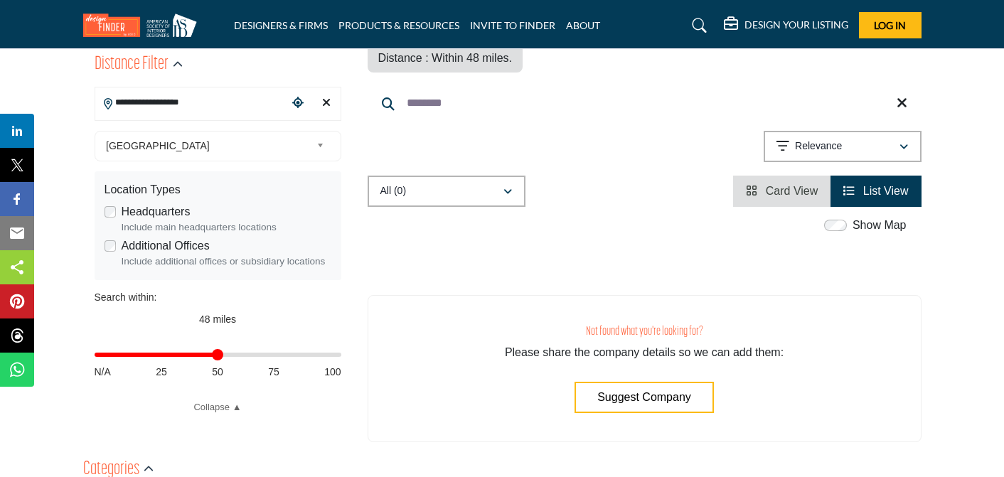
click at [216, 356] on input "Distance in miles" at bounding box center [218, 354] width 247 height 3
click at [220, 355] on input "Distance in miles" at bounding box center [218, 354] width 247 height 3
type input "**"
click at [218, 355] on input "Distance in miles" at bounding box center [218, 354] width 247 height 3
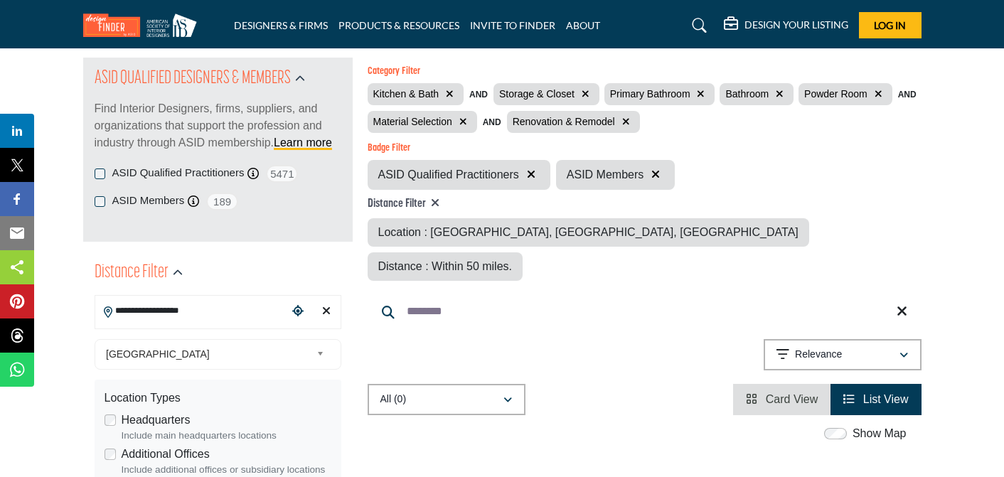
scroll to position [147, 0]
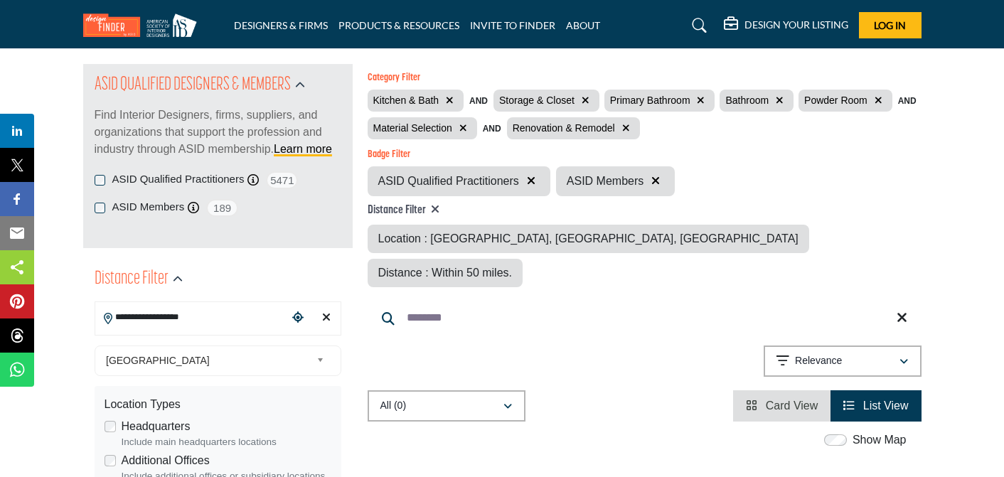
click at [766, 399] on span "Card View" at bounding box center [792, 405] width 53 height 12
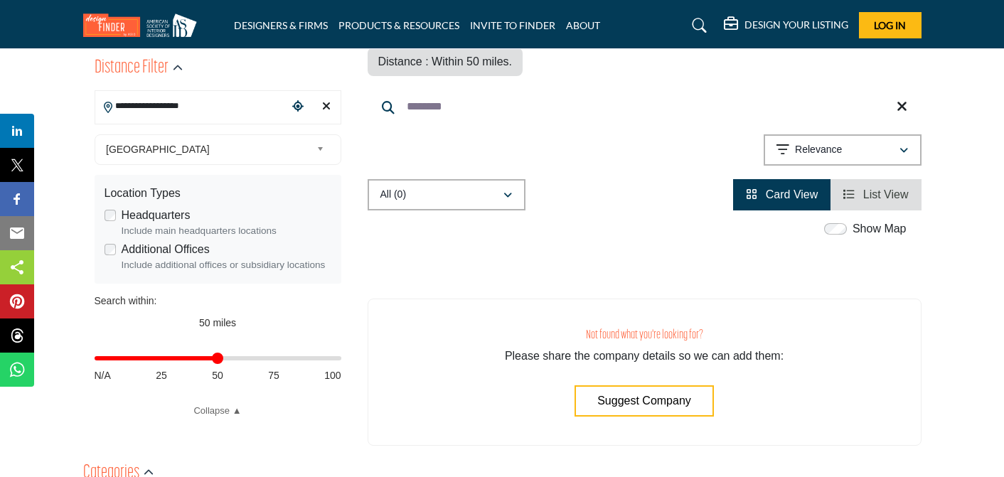
scroll to position [426, 0]
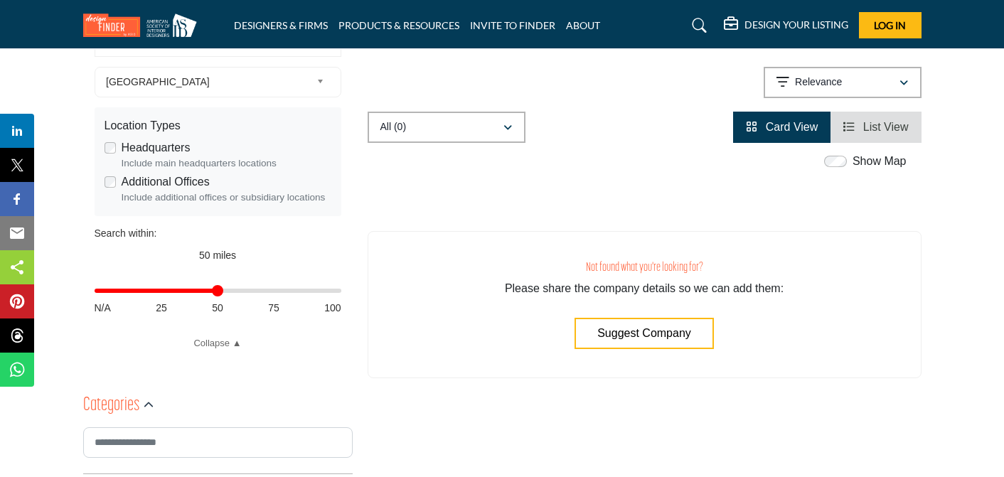
click at [870, 153] on label "Show Map" at bounding box center [879, 161] width 54 height 17
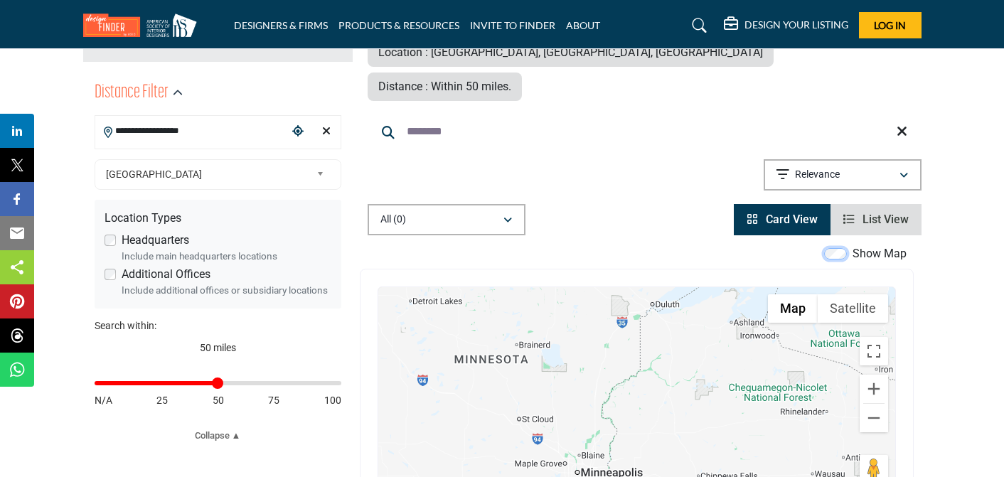
scroll to position [332, 0]
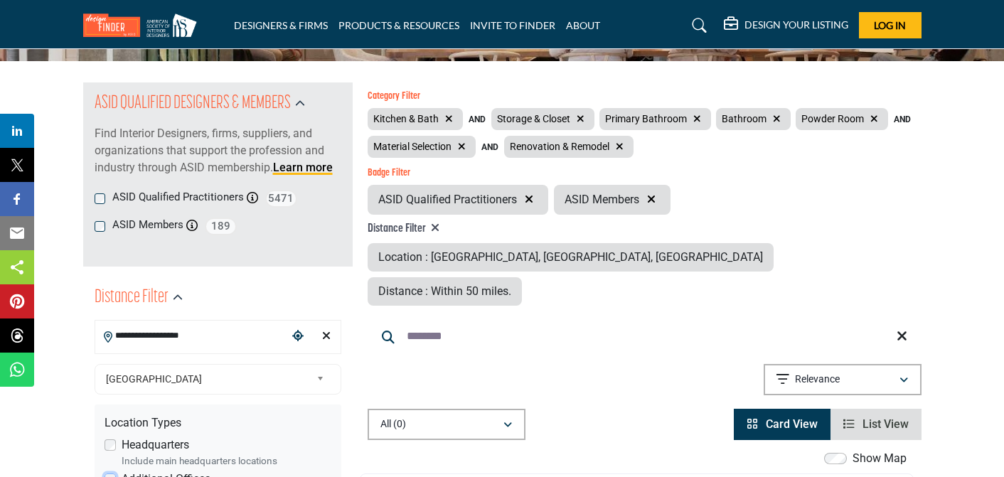
scroll to position [127, 0]
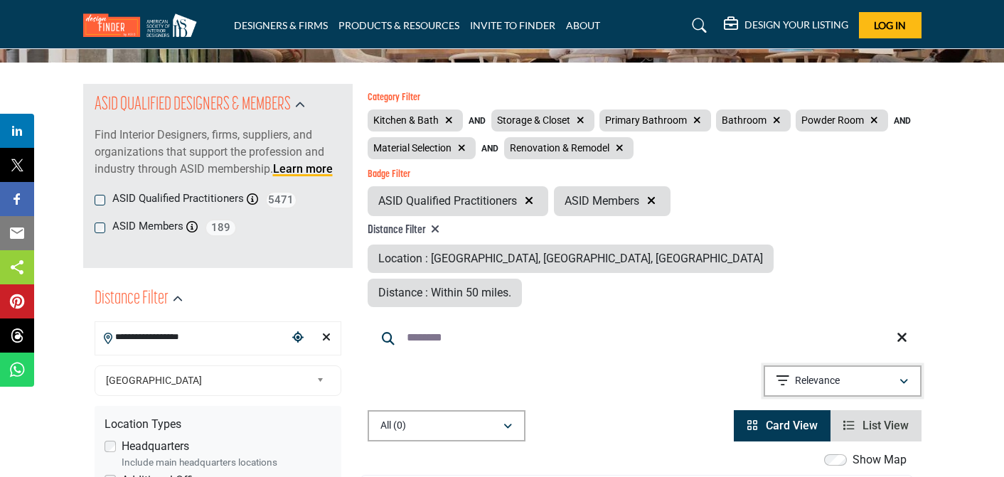
click at [903, 377] on icon "button" at bounding box center [903, 382] width 9 height 10
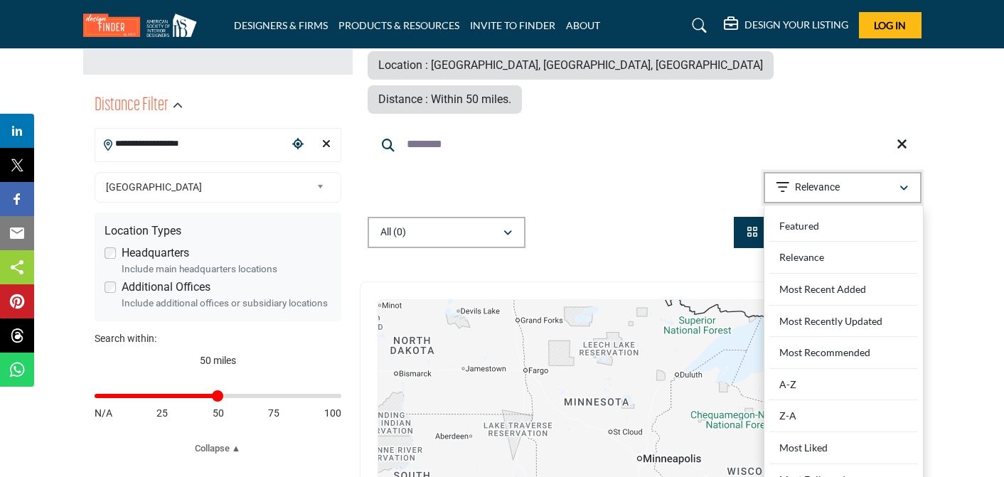
scroll to position [323, 0]
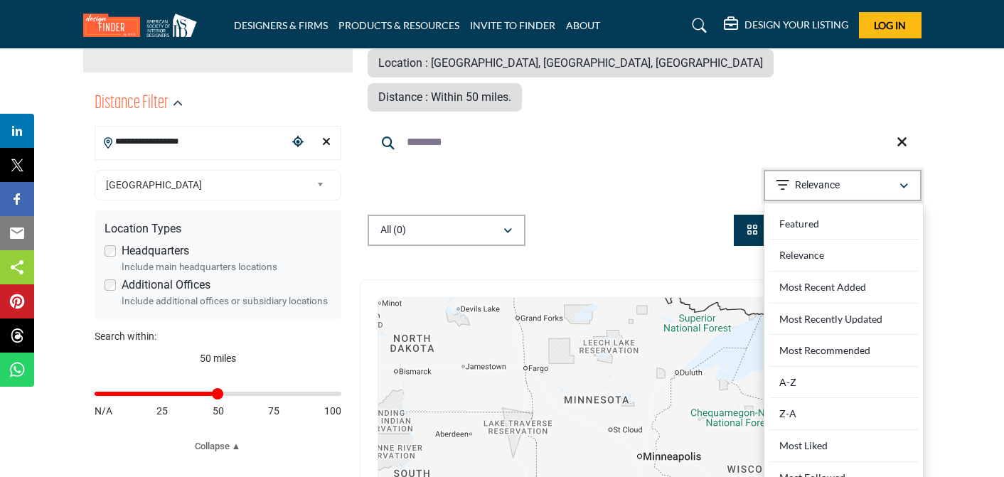
click at [904, 181] on icon "button" at bounding box center [903, 186] width 9 height 10
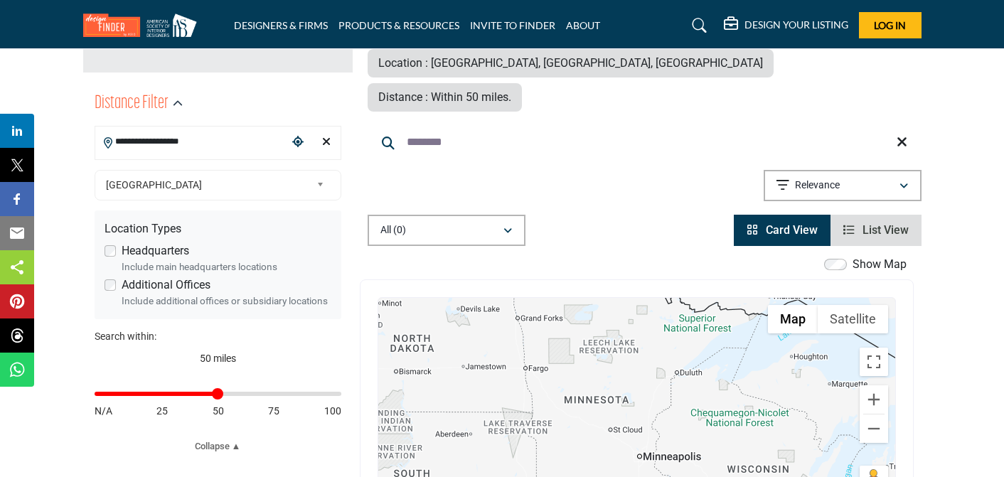
click at [763, 223] on link "Card View" at bounding box center [781, 230] width 71 height 14
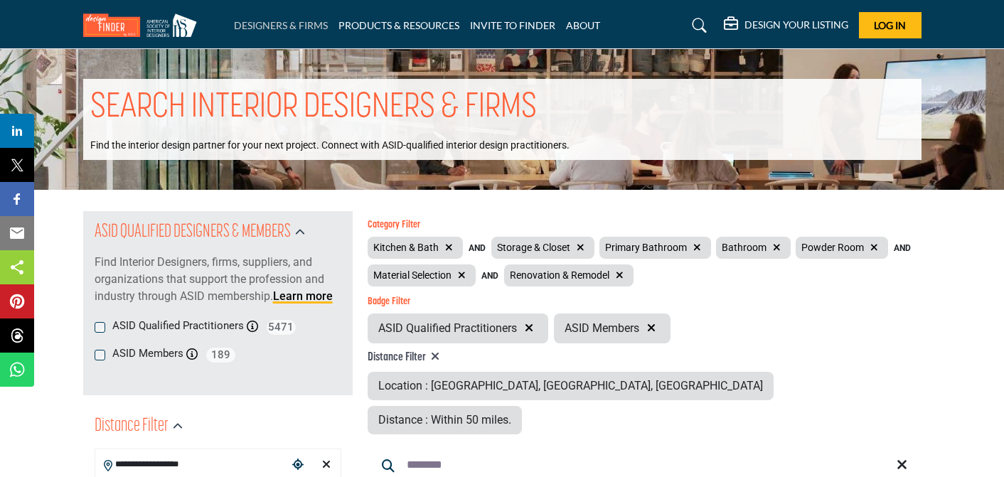
click at [296, 22] on link "DESIGNERS & FIRMS" at bounding box center [281, 25] width 94 height 12
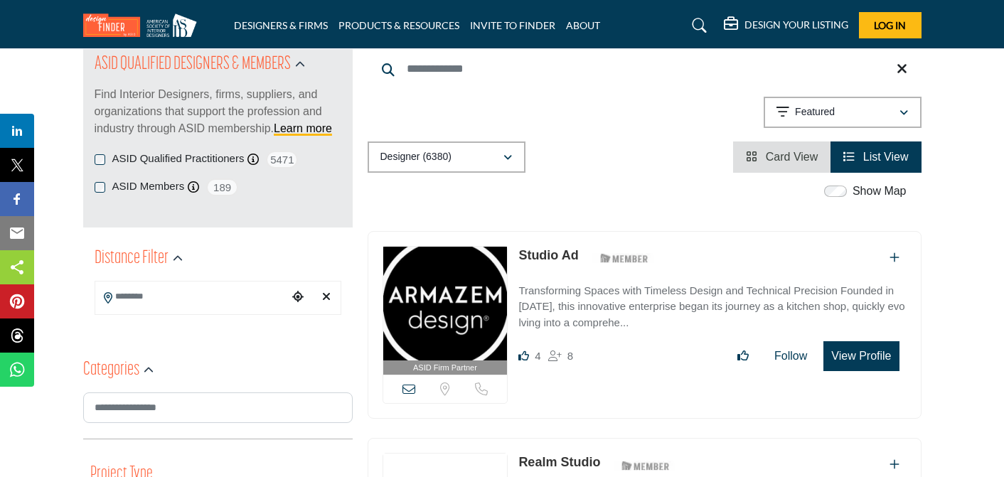
scroll to position [170, 0]
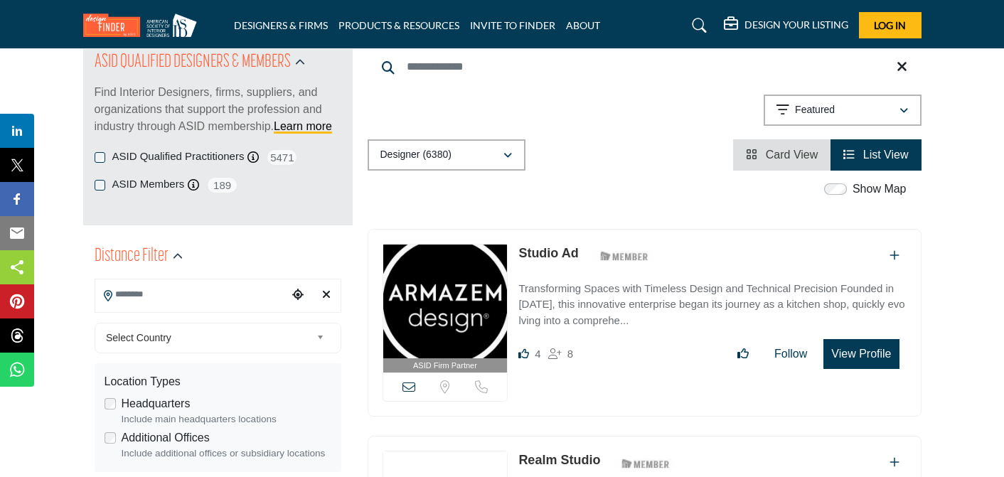
click at [223, 293] on input "Search Location" at bounding box center [191, 295] width 192 height 28
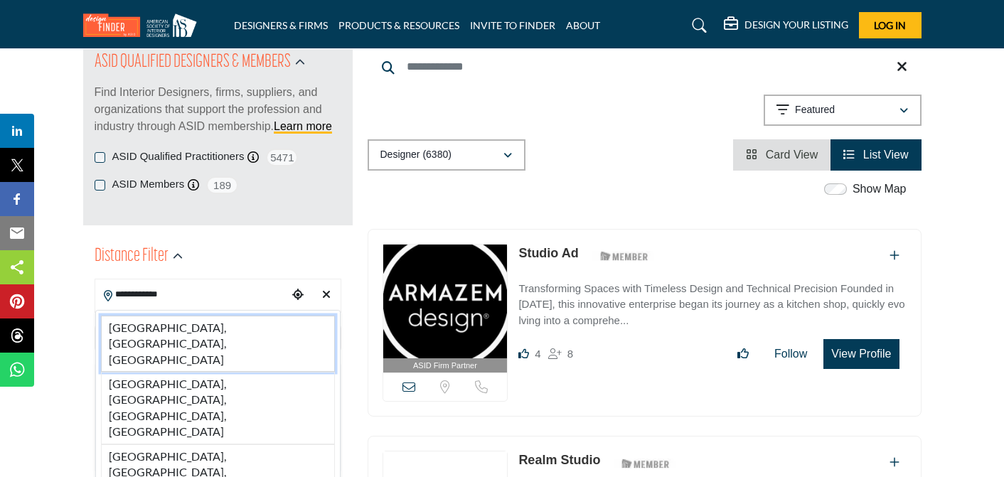
click at [217, 328] on li "Oak Grove, MN, USA" at bounding box center [218, 344] width 234 height 56
type input "**********"
type input "***"
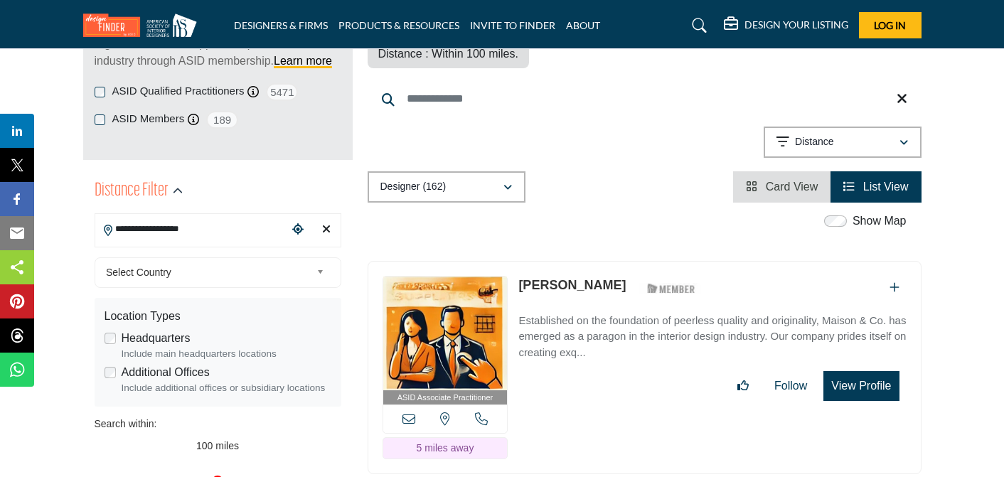
scroll to position [240, 0]
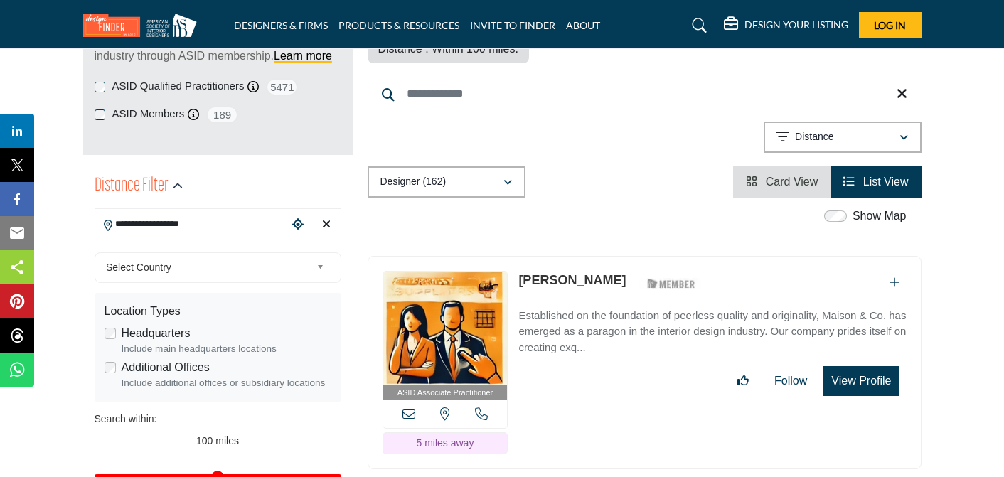
click at [318, 271] on b at bounding box center [322, 268] width 13 height 18
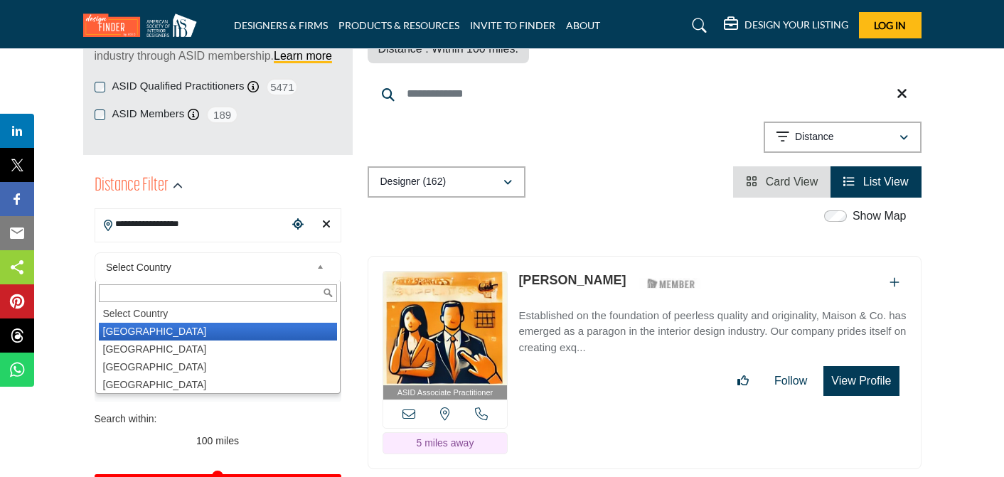
click at [184, 328] on li "United States" at bounding box center [218, 332] width 238 height 18
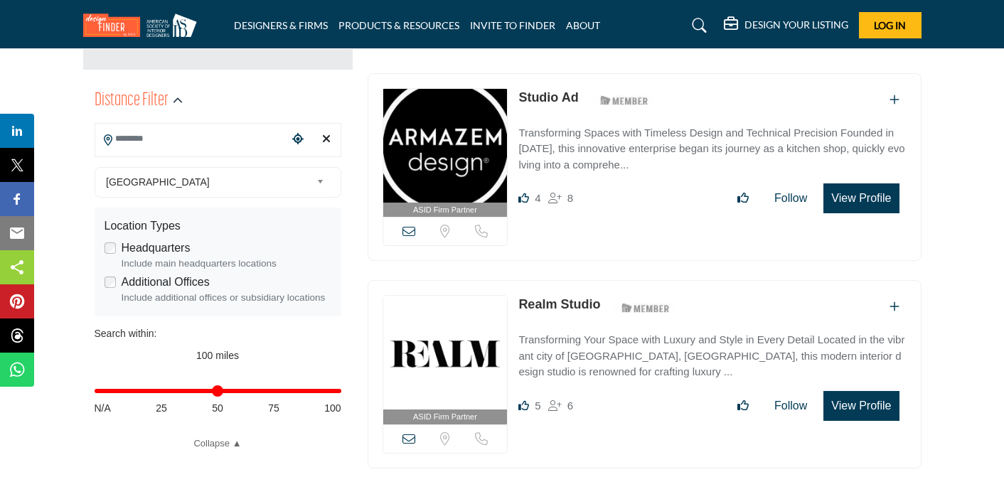
scroll to position [328, 0]
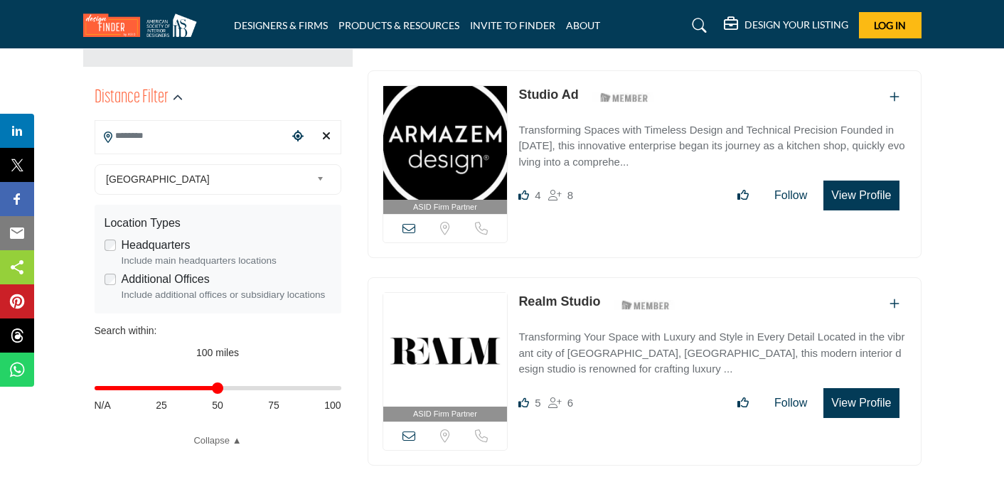
type input "**"
click at [216, 389] on input "Distance in miles" at bounding box center [218, 388] width 247 height 3
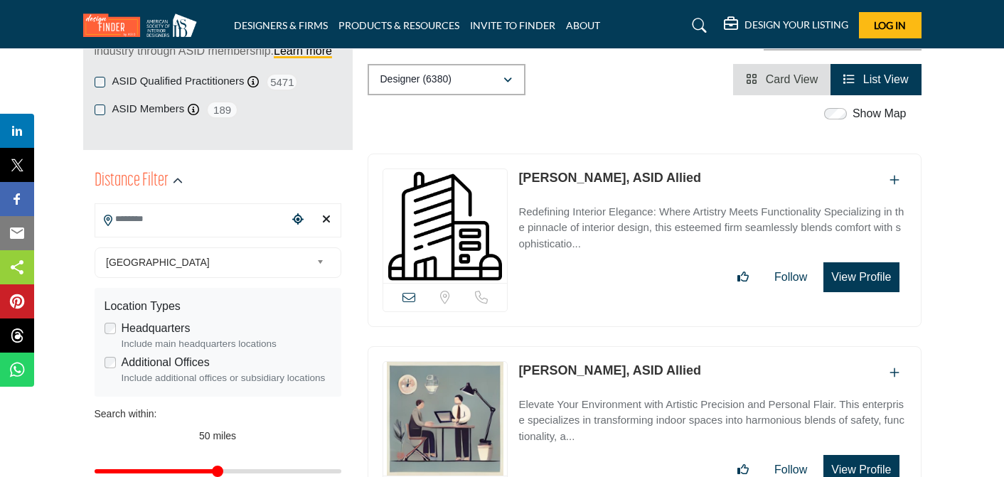
scroll to position [250, 0]
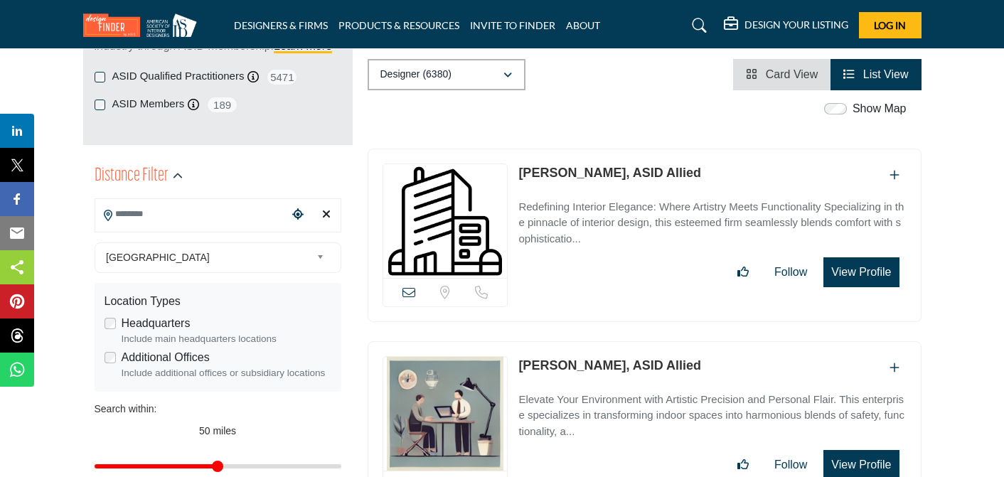
click at [184, 213] on input "Search Location" at bounding box center [191, 214] width 192 height 28
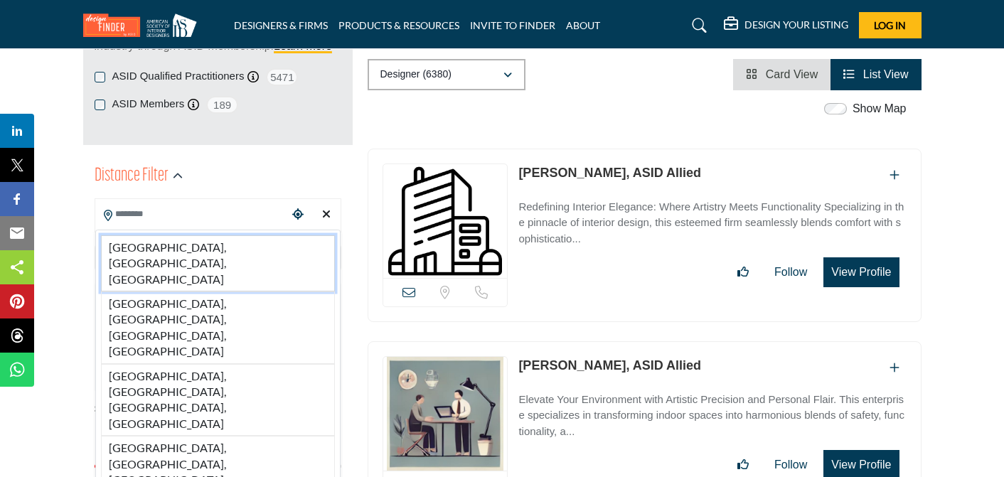
click at [160, 243] on li "Oak Grove, MN, USA" at bounding box center [218, 263] width 234 height 56
type input "**********"
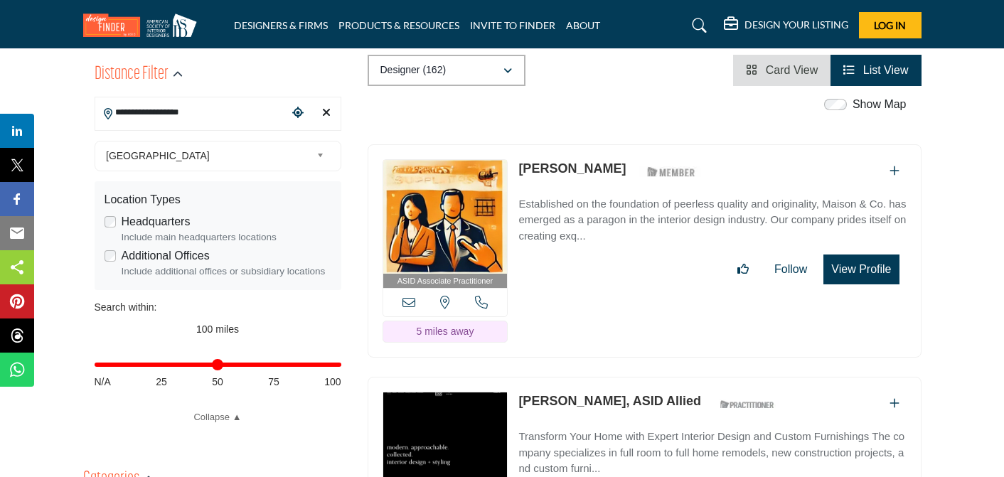
scroll to position [357, 0]
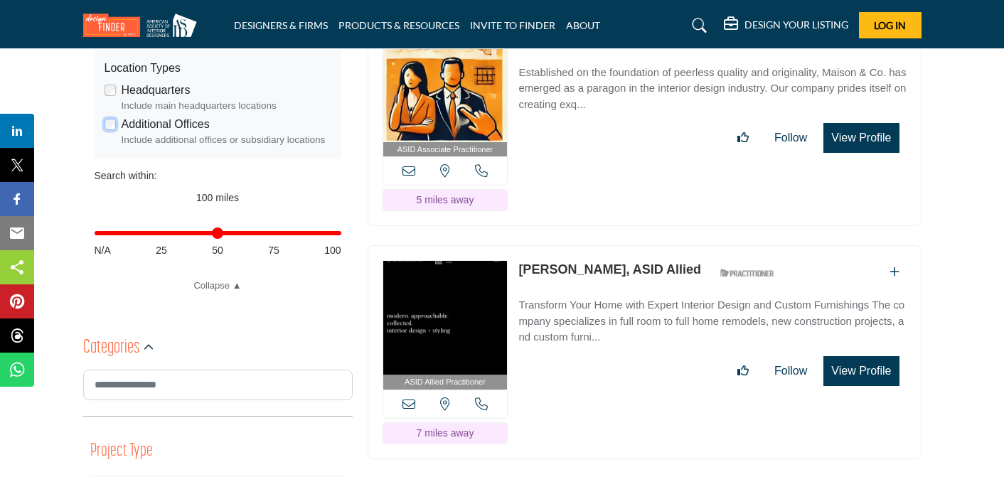
scroll to position [484, 0]
click at [215, 227] on div "Distance in miles N/A 25 50 75 100" at bounding box center [218, 239] width 247 height 55
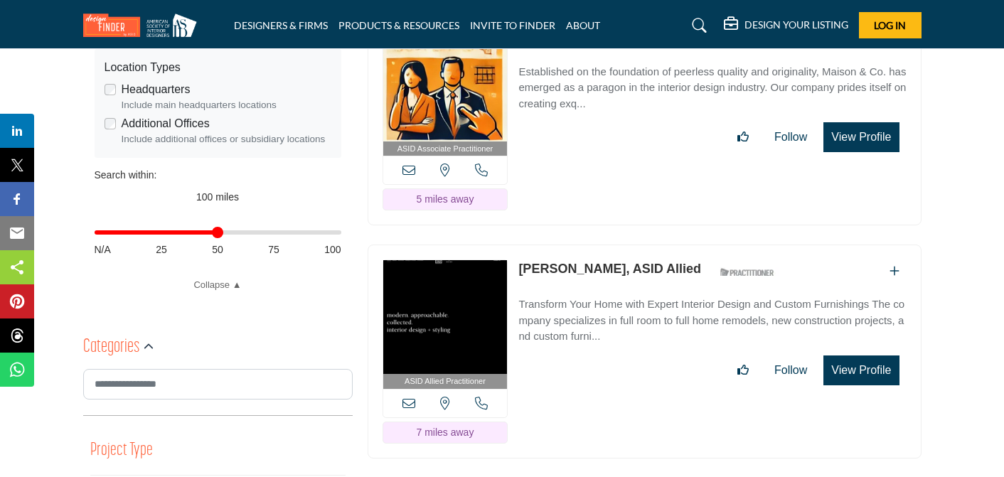
type input "**"
click at [216, 232] on input "Distance in miles" at bounding box center [218, 232] width 247 height 3
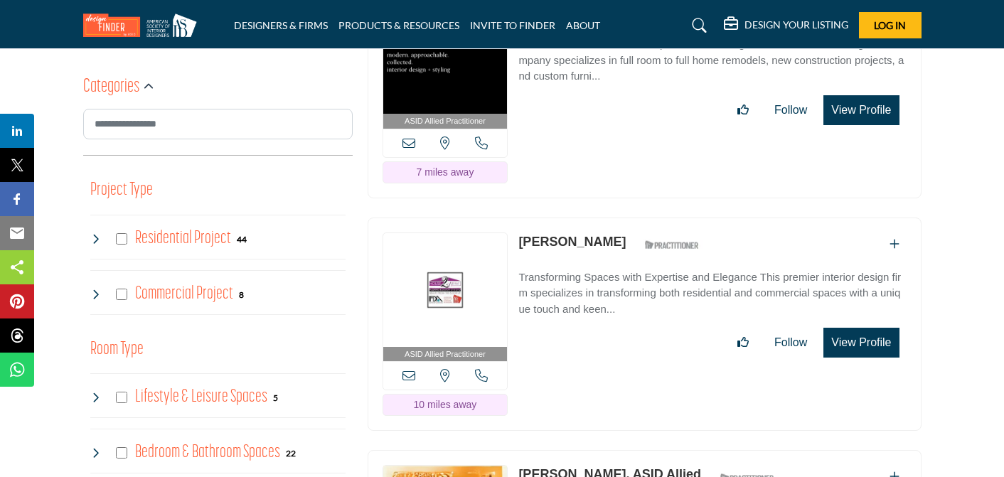
scroll to position [757, 0]
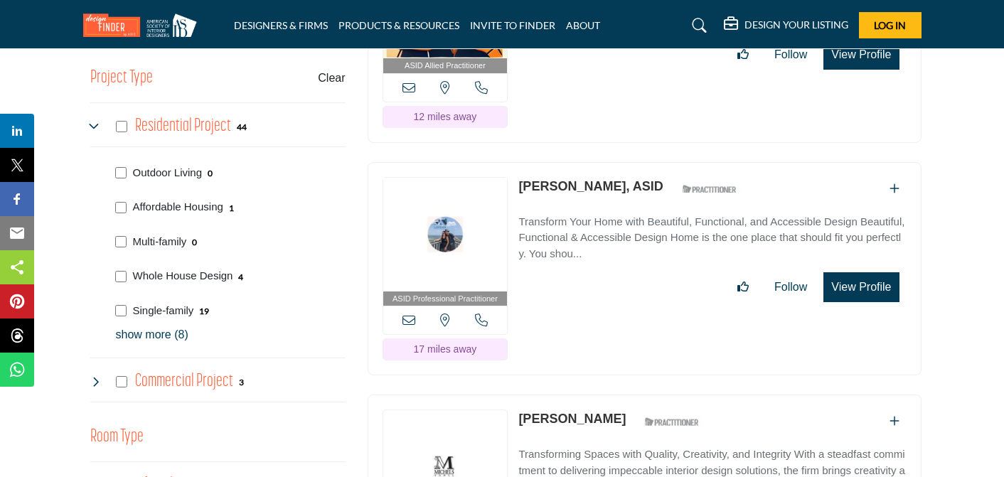
scroll to position [859, 0]
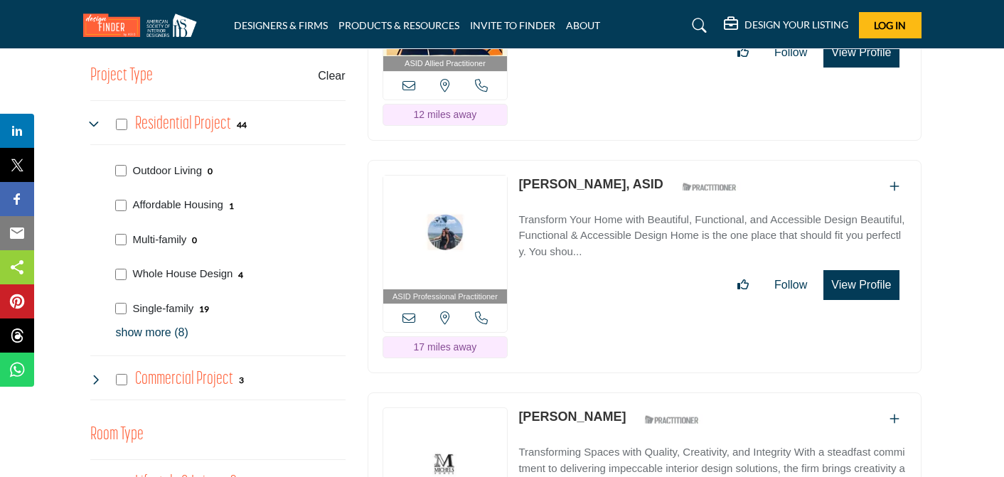
click at [163, 332] on p "show more (8)" at bounding box center [231, 332] width 230 height 17
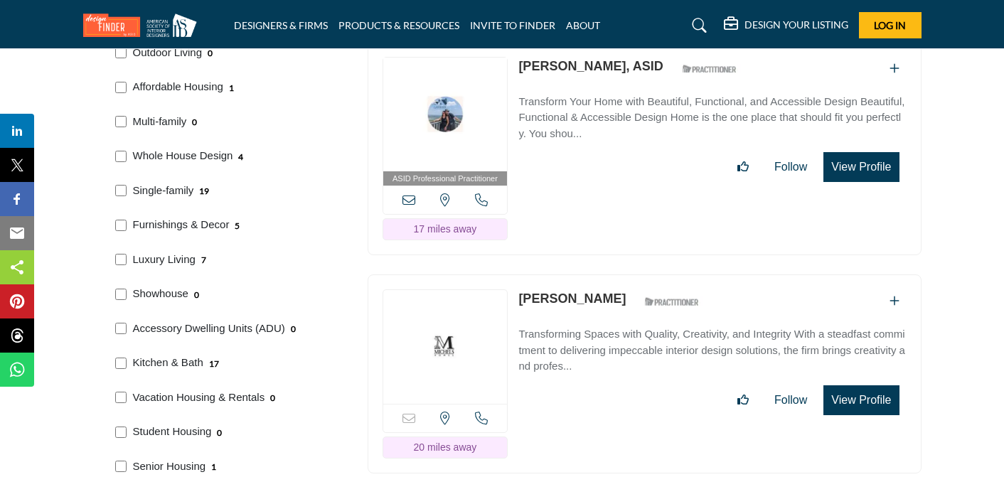
scroll to position [908, 0]
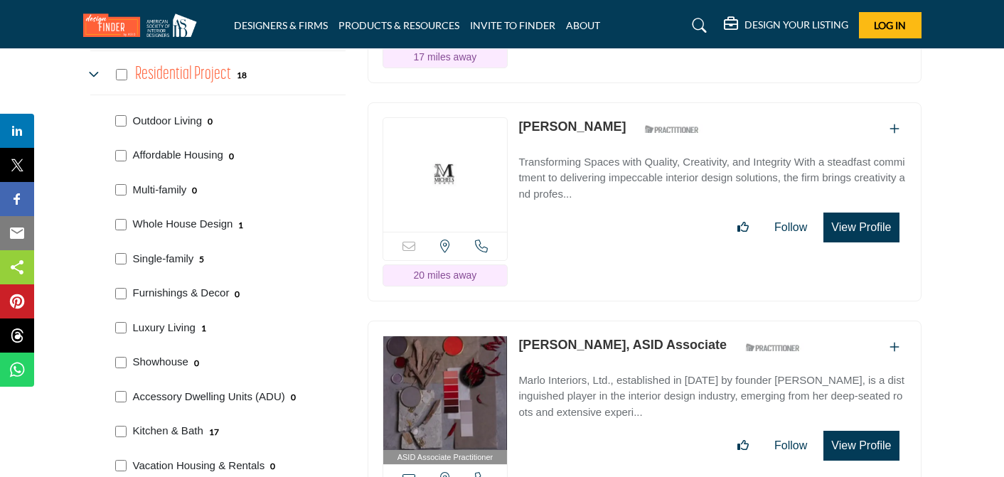
scroll to position [999, 0]
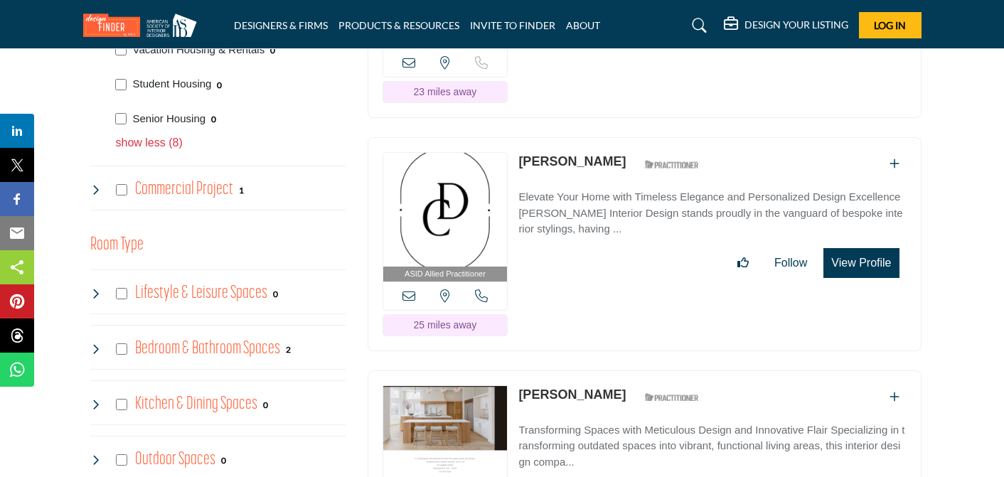
scroll to position [1349, 0]
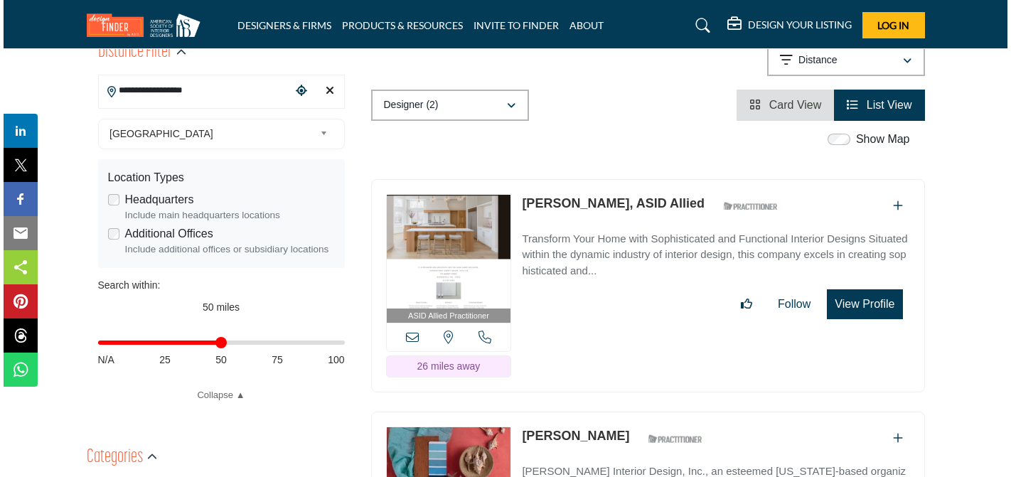
scroll to position [373, 0]
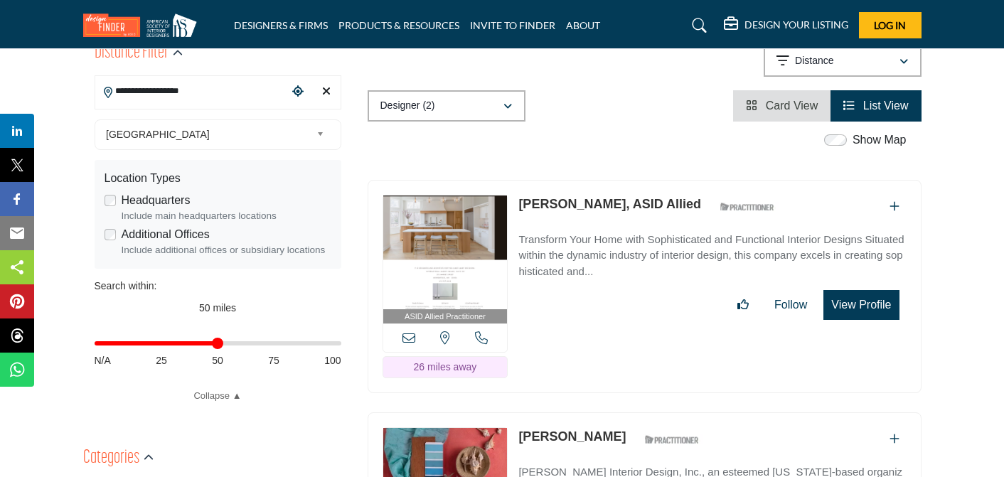
click at [864, 290] on button "View Profile" at bounding box center [860, 305] width 75 height 30
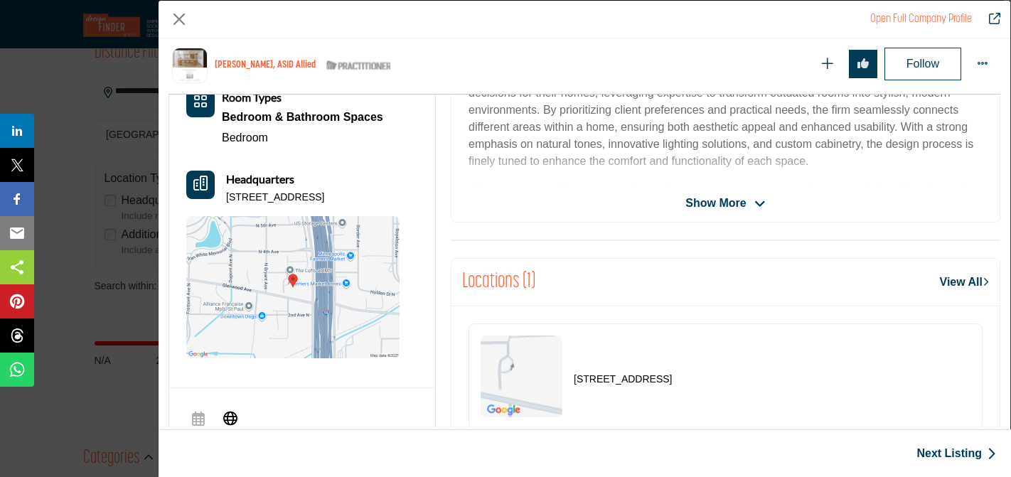
scroll to position [396, 0]
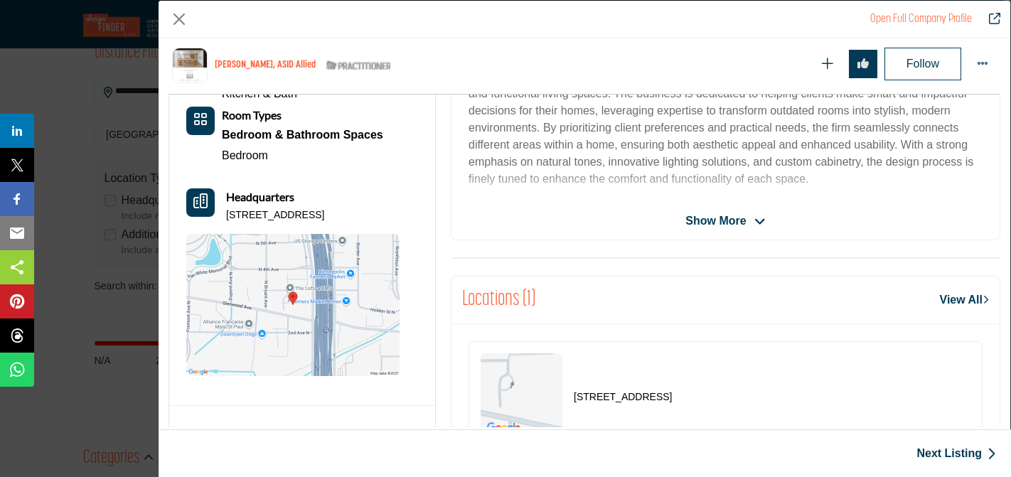
click at [720, 222] on span "Show More" at bounding box center [715, 221] width 60 height 17
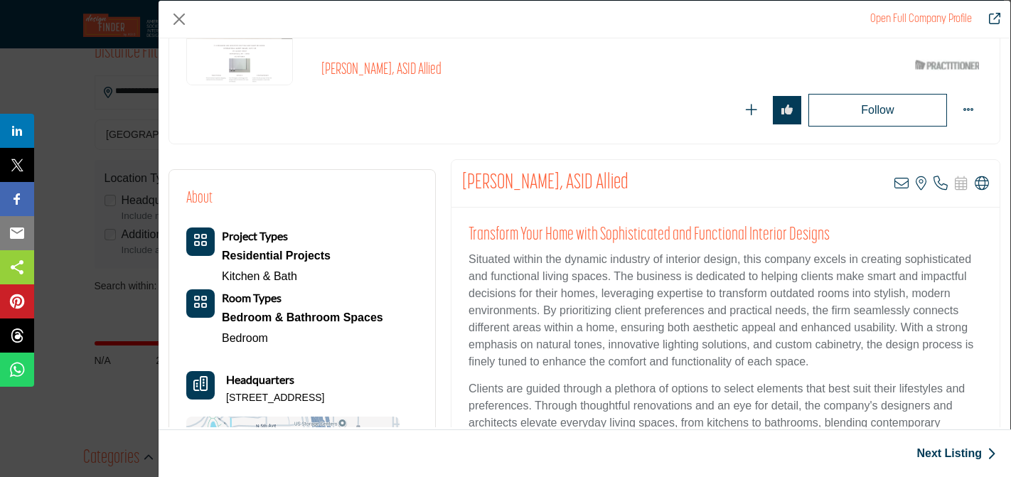
scroll to position [156, 0]
click at [279, 271] on link "Kitchen & Bath" at bounding box center [259, 275] width 75 height 12
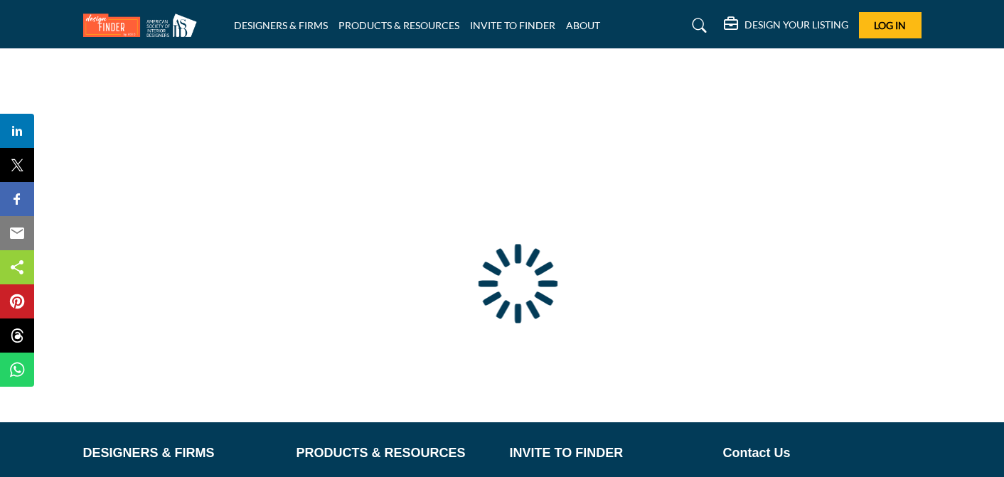
scroll to position [36, 0]
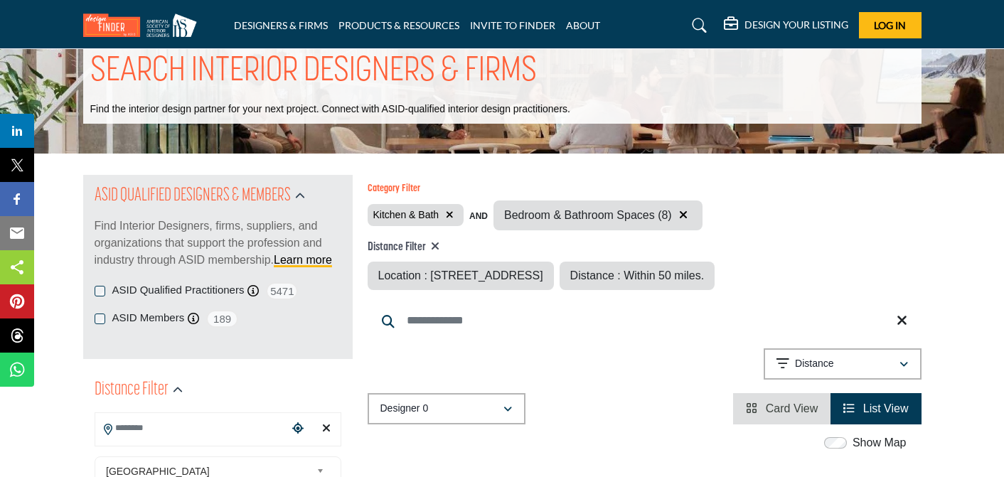
type input "**********"
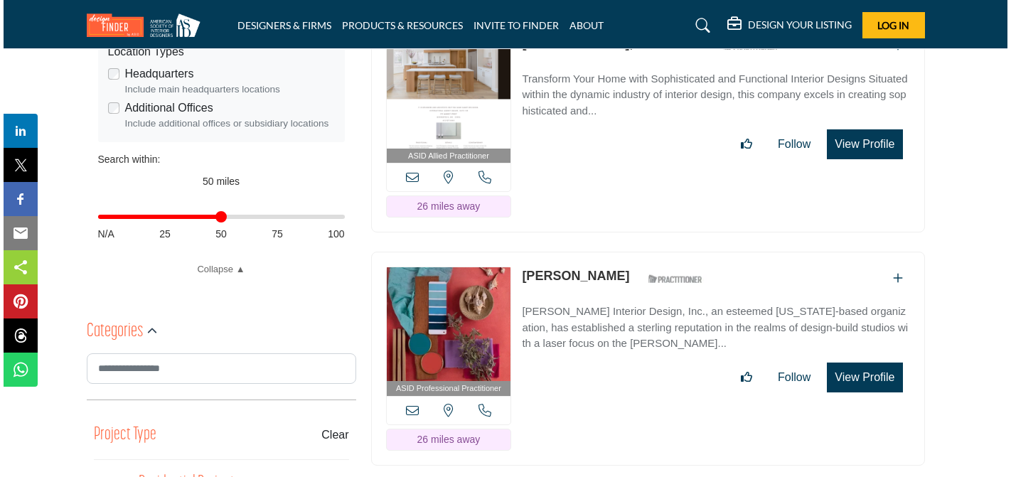
scroll to position [500, 0]
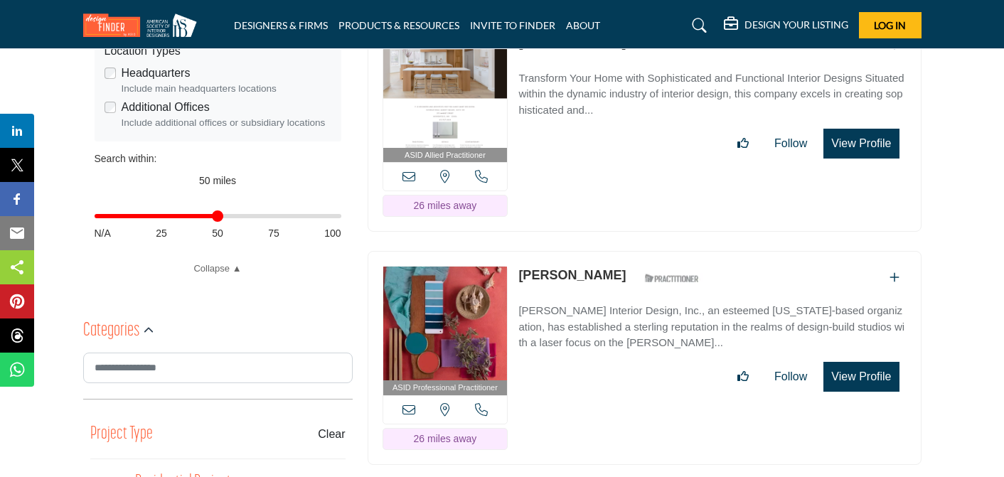
click at [859, 373] on button "View Profile" at bounding box center [860, 377] width 75 height 30
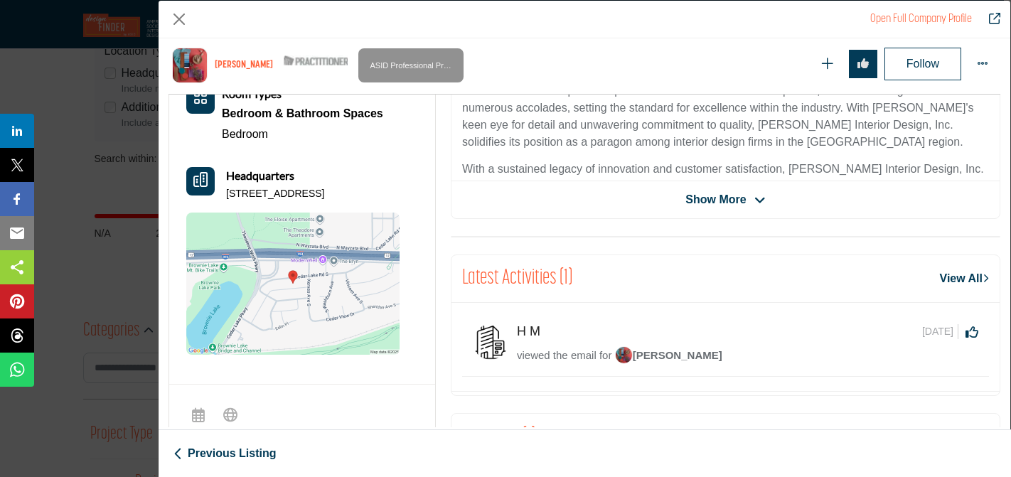
scroll to position [422, 0]
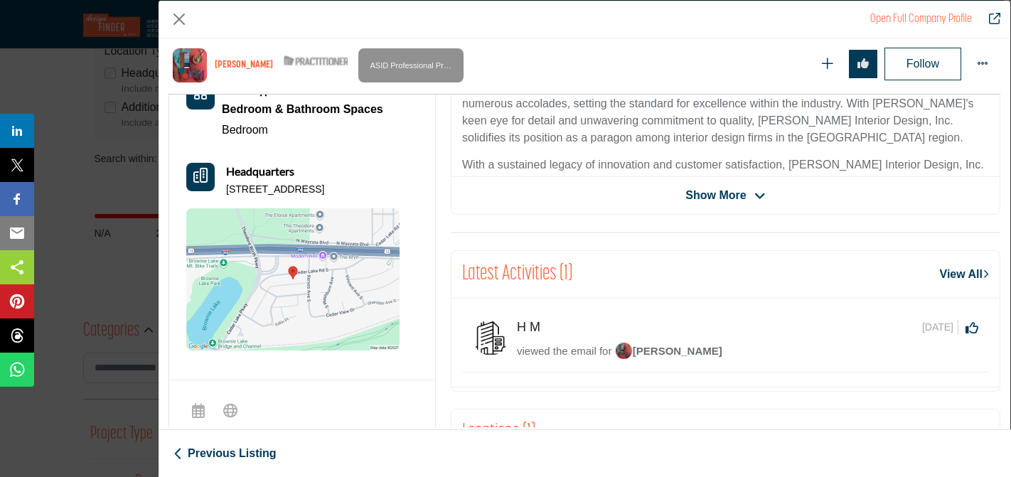
click at [743, 191] on span "Show More" at bounding box center [725, 195] width 80 height 17
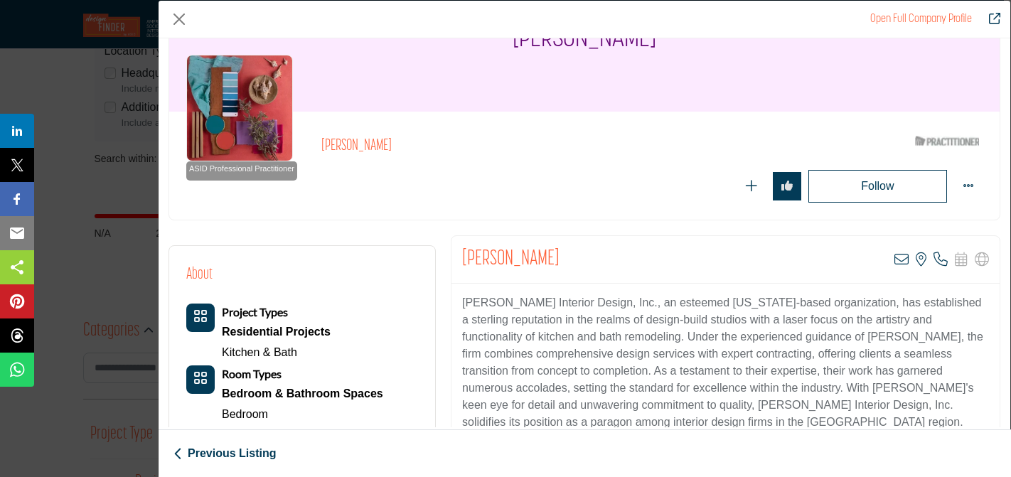
scroll to position [0, 0]
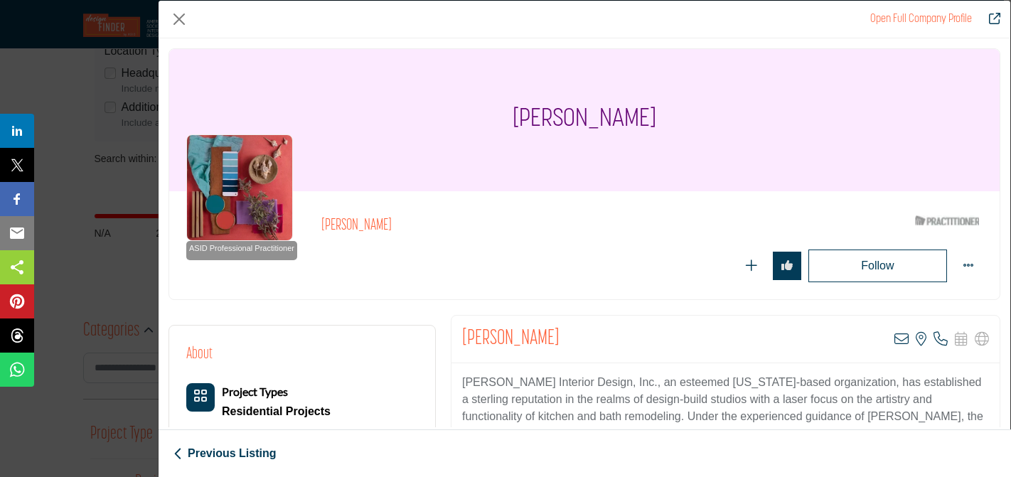
click at [254, 176] on img "Company Data Modal" at bounding box center [239, 187] width 107 height 107
